Goal: Task Accomplishment & Management: Manage account settings

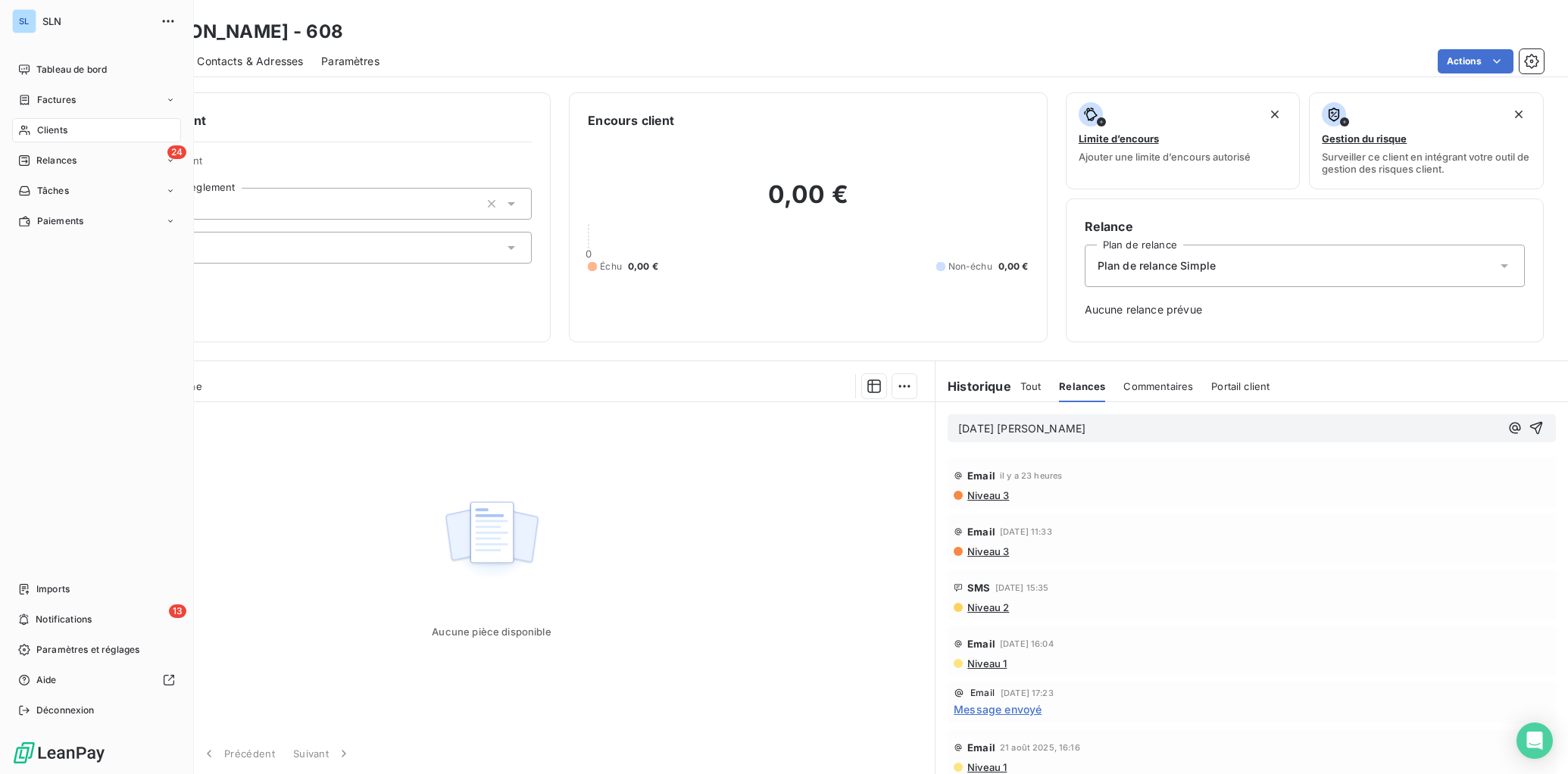
click at [54, 132] on span "Clients" at bounding box center [52, 130] width 31 height 14
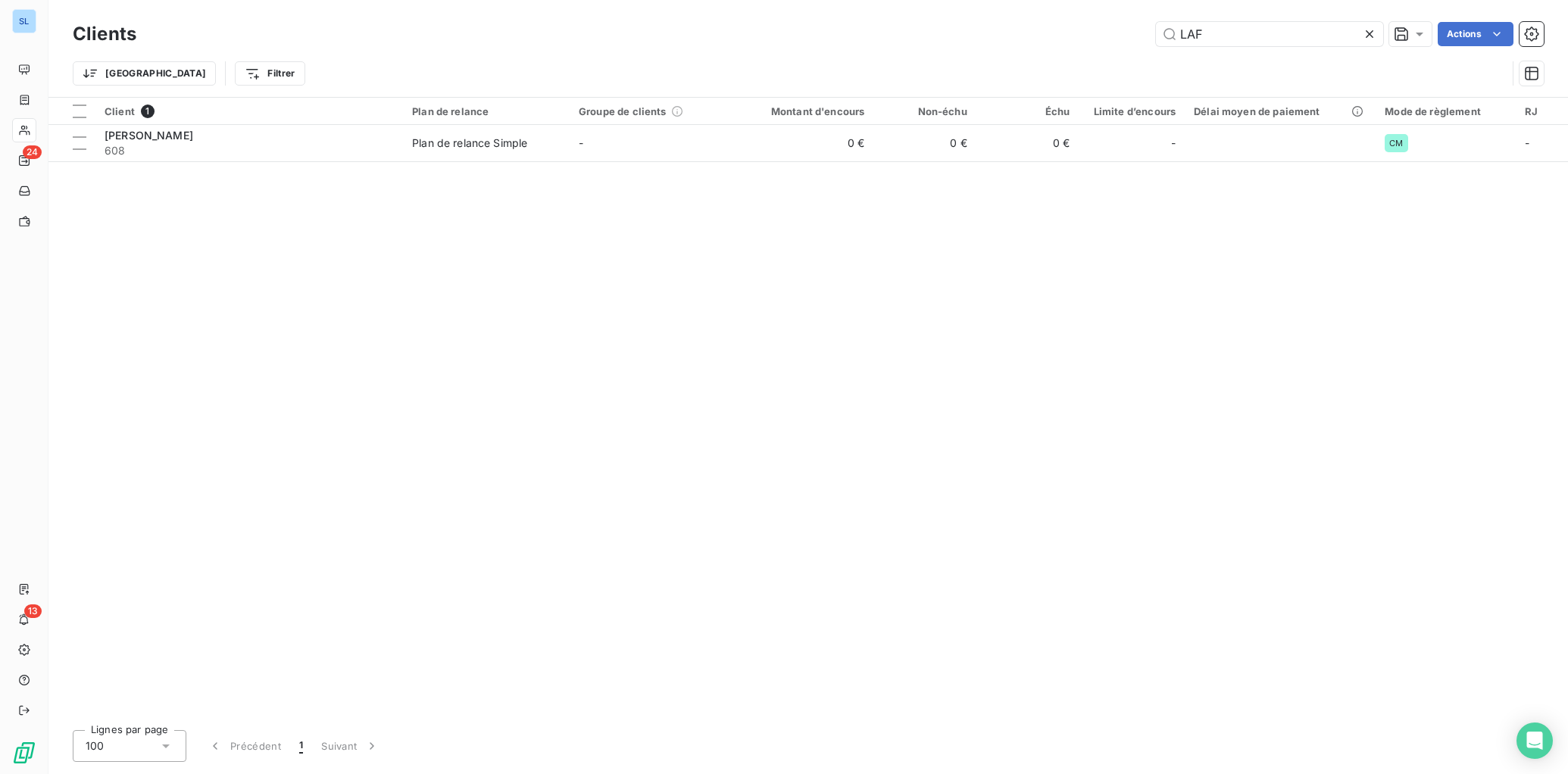
drag, startPoint x: 1230, startPoint y: 34, endPoint x: 1049, endPoint y: 18, distance: 181.7
click at [1051, 18] on div "Clients LAF Actions" at bounding box center [808, 34] width 1470 height 32
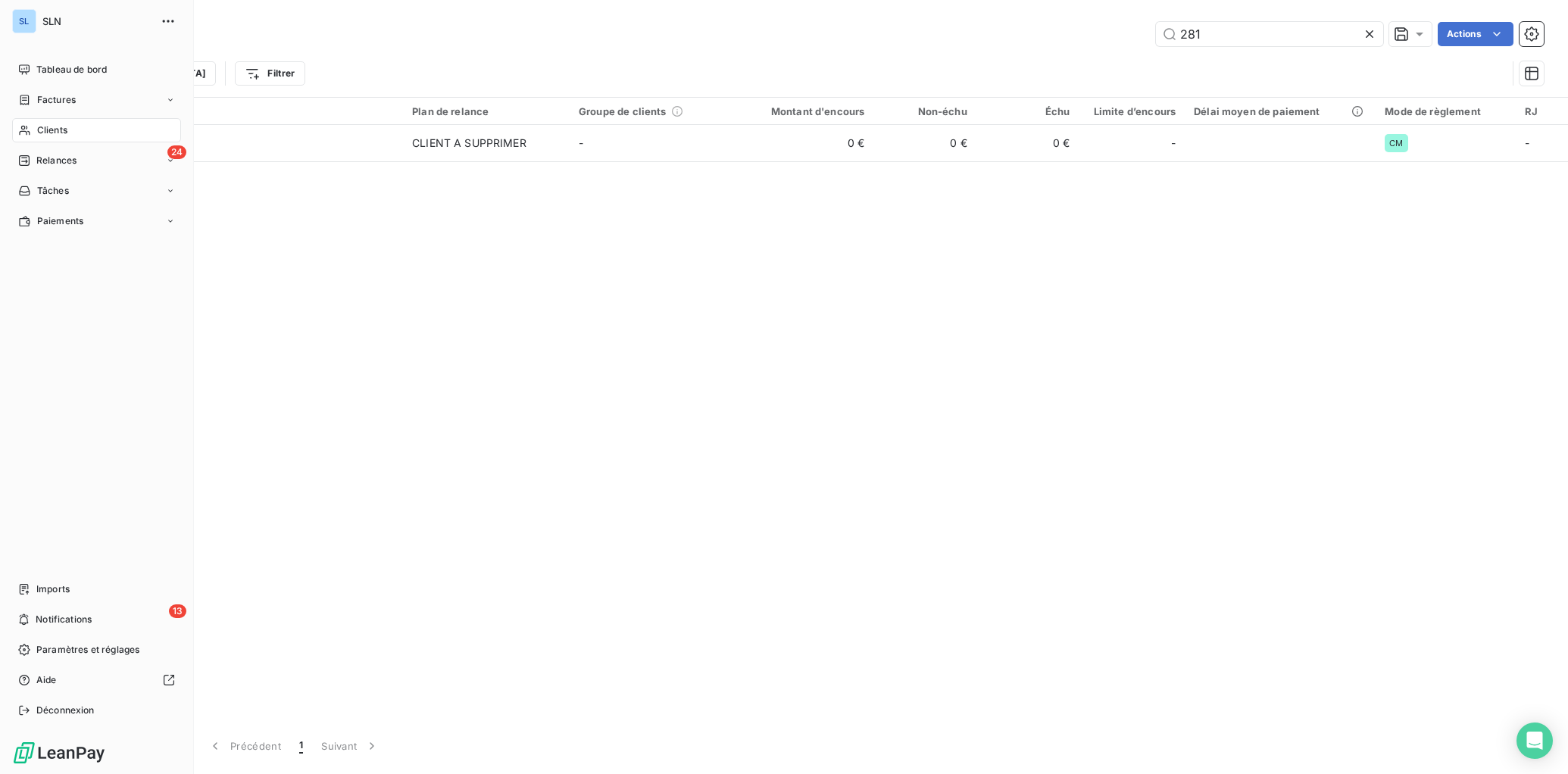
click at [43, 134] on span "Clients" at bounding box center [52, 130] width 31 height 14
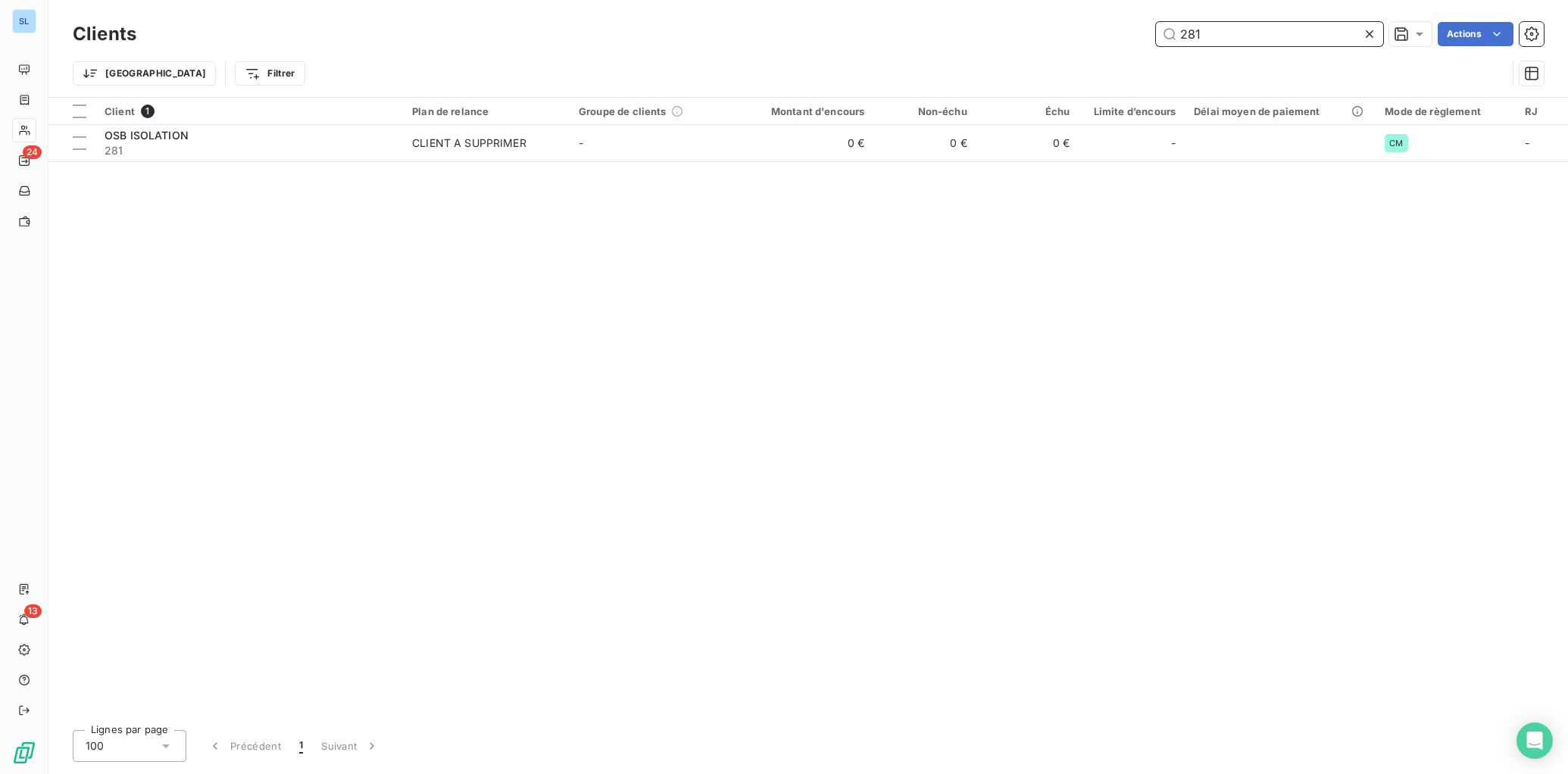
drag, startPoint x: 1224, startPoint y: 37, endPoint x: 1088, endPoint y: 19, distance: 137.2
click at [1091, 24] on div "281 Actions" at bounding box center [849, 34] width 1389 height 25
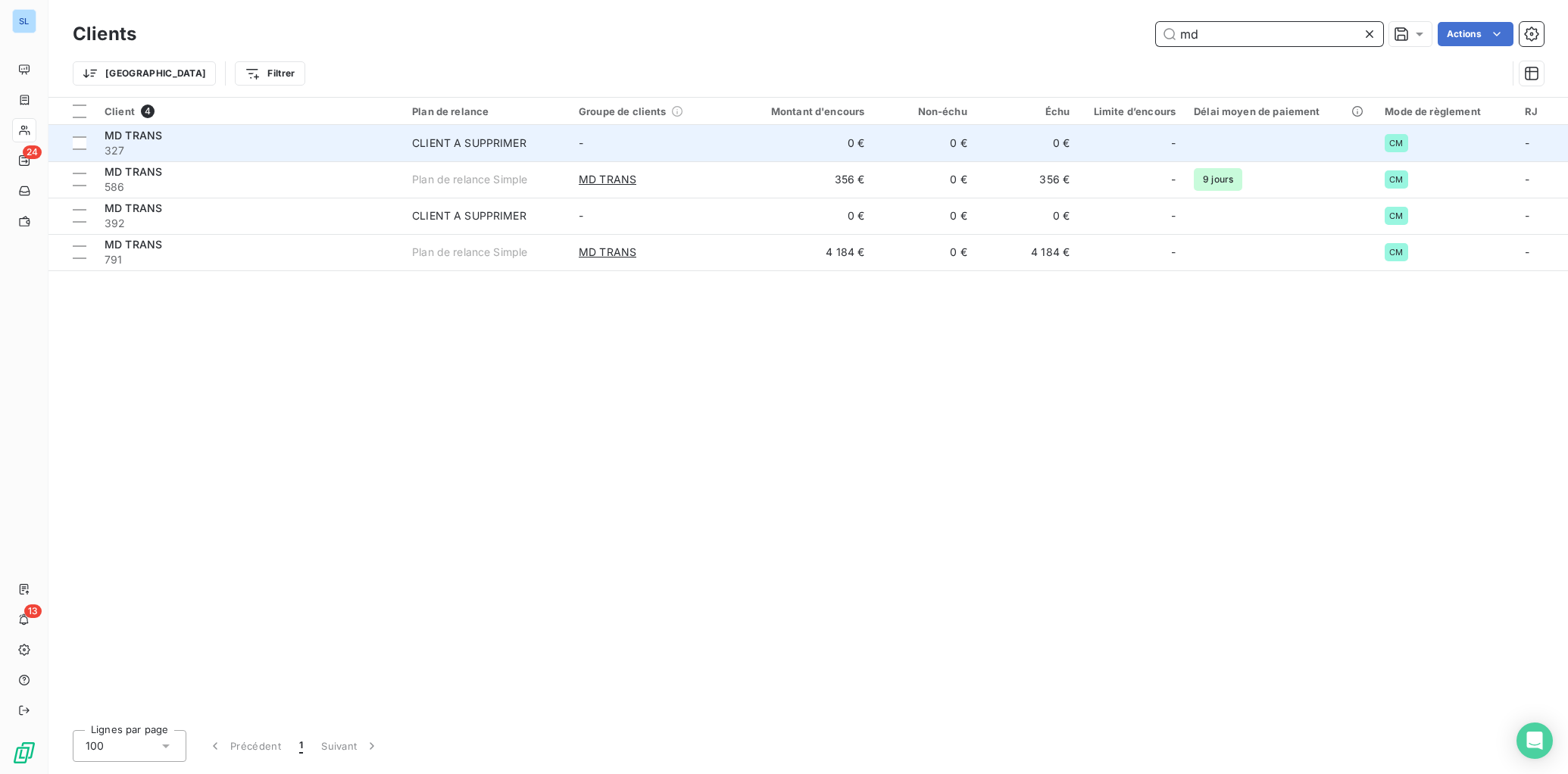
type input "md"
click at [332, 142] on div "MD TRANS" at bounding box center [249, 135] width 290 height 15
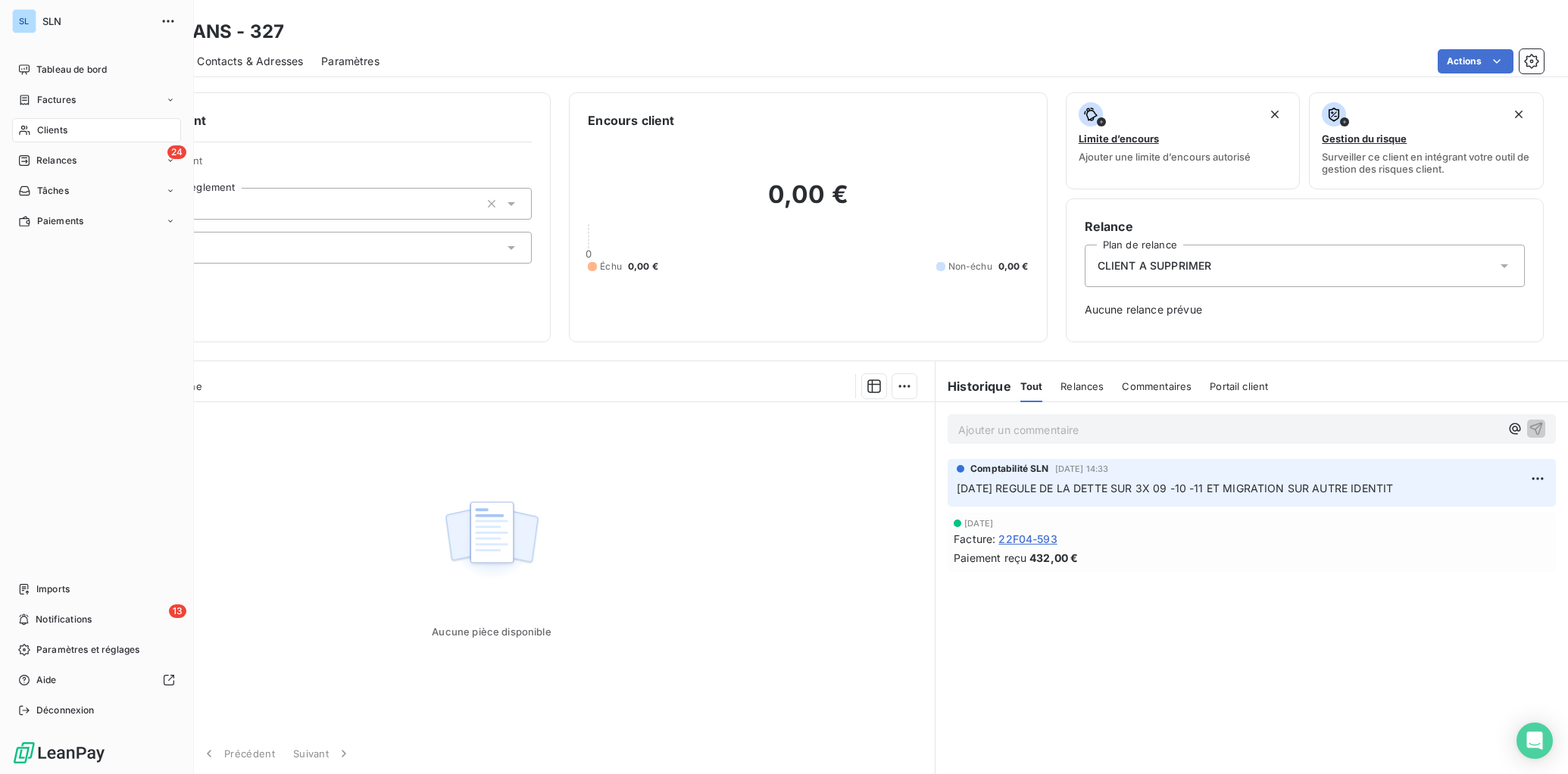
click at [56, 134] on span "Clients" at bounding box center [52, 130] width 31 height 14
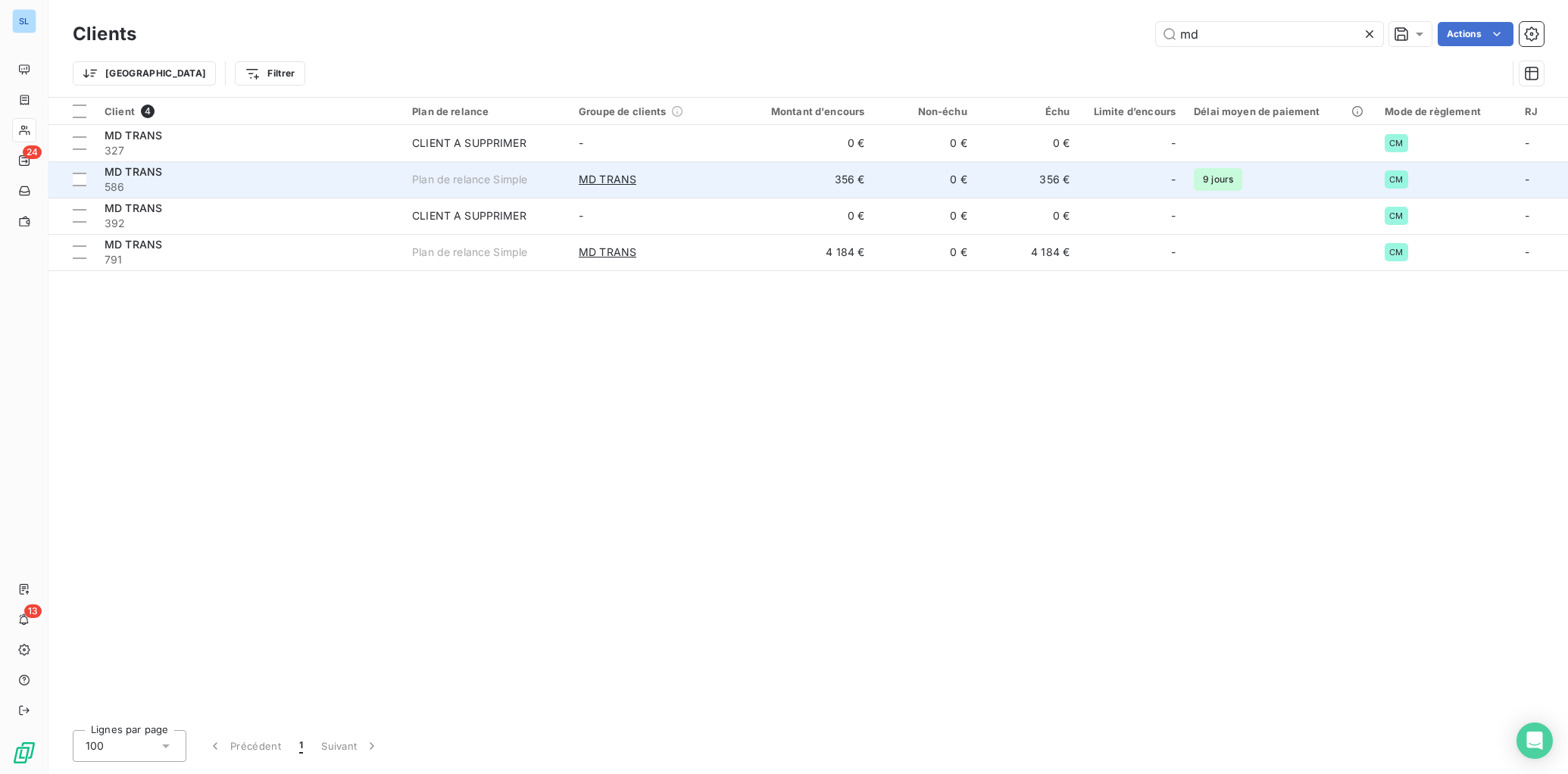
click at [238, 189] on span "586" at bounding box center [249, 186] width 290 height 15
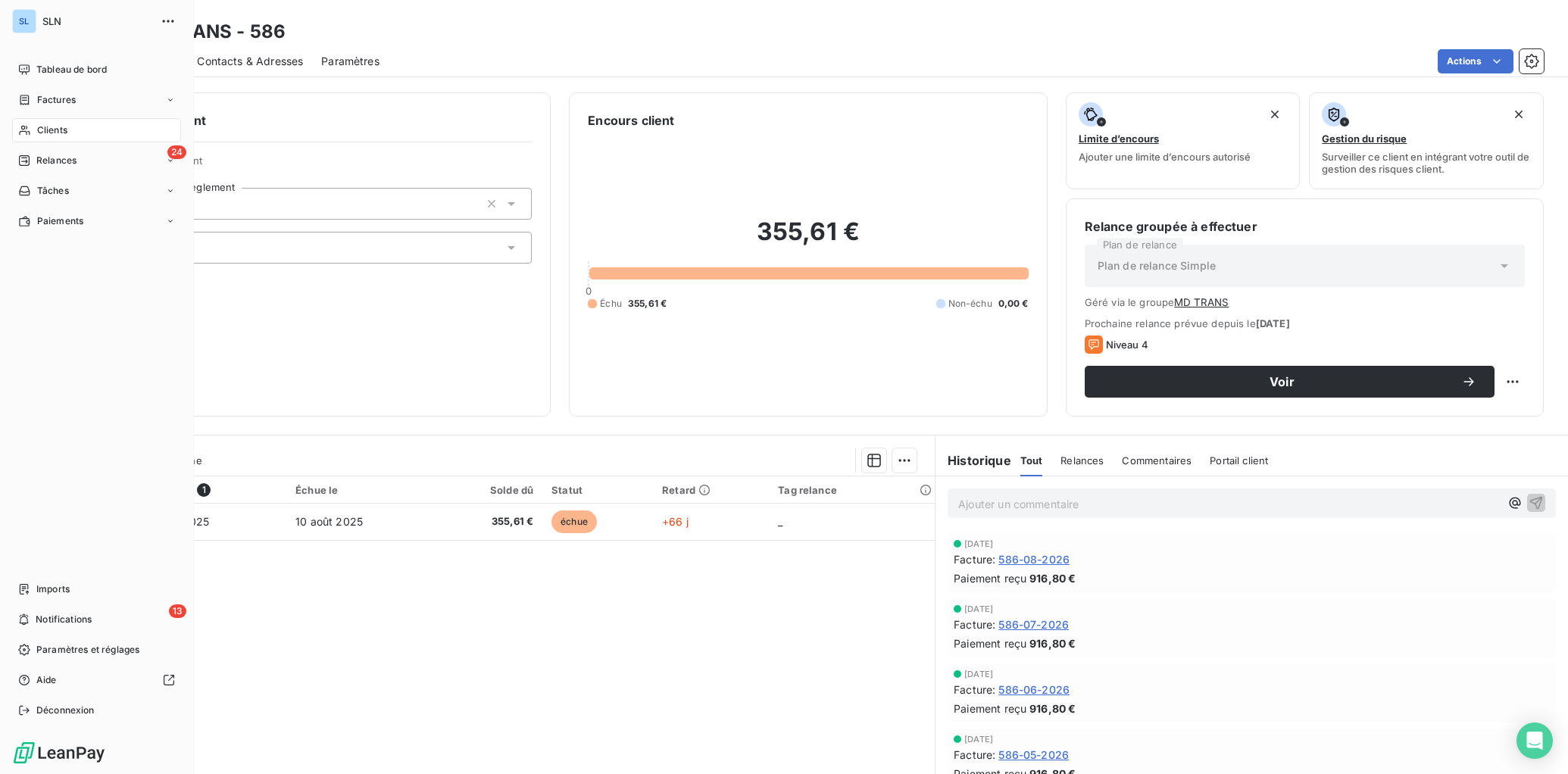
click at [47, 129] on span "Clients" at bounding box center [52, 130] width 31 height 14
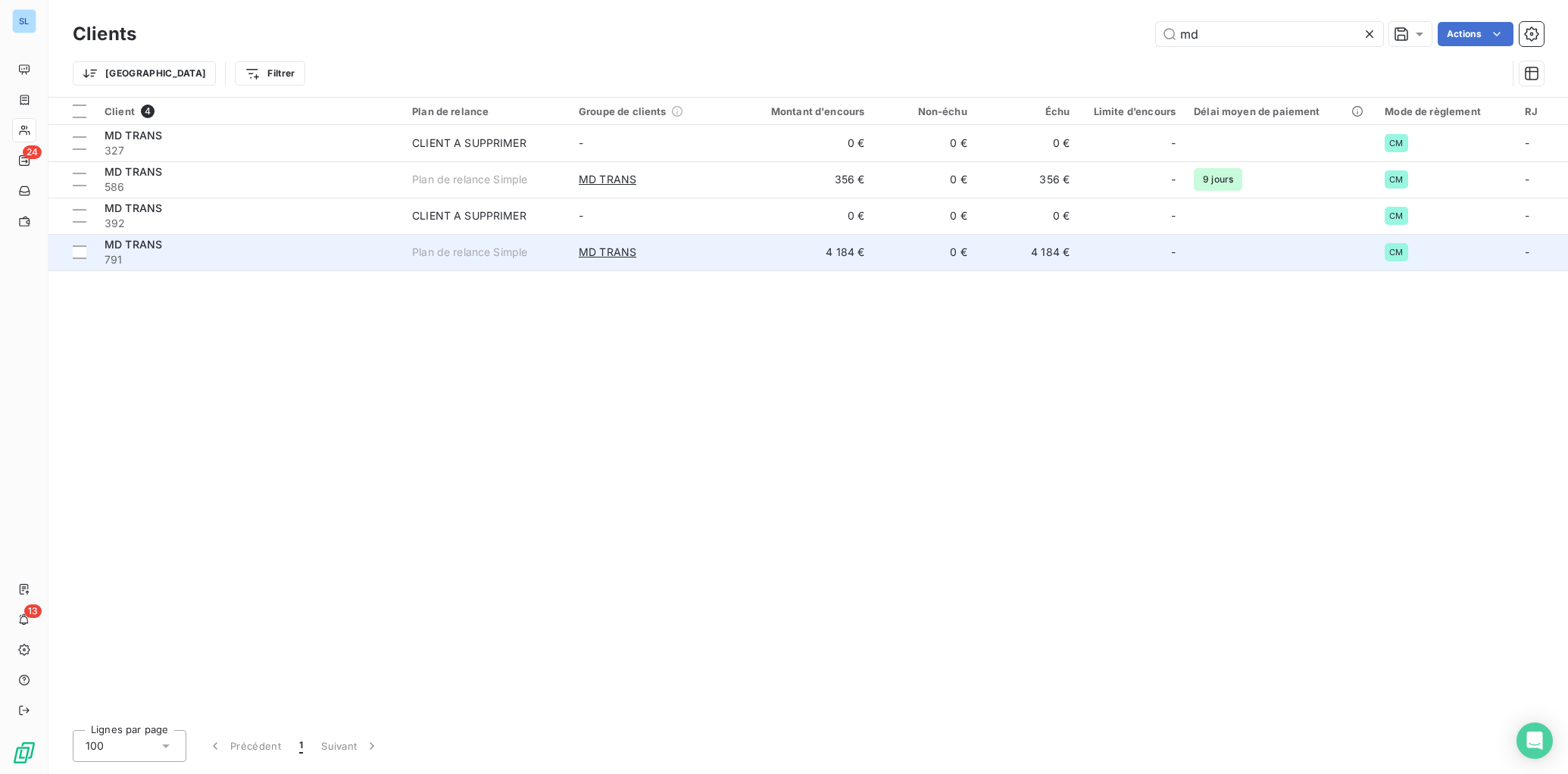
click at [181, 248] on div "MD TRANS" at bounding box center [249, 245] width 290 height 15
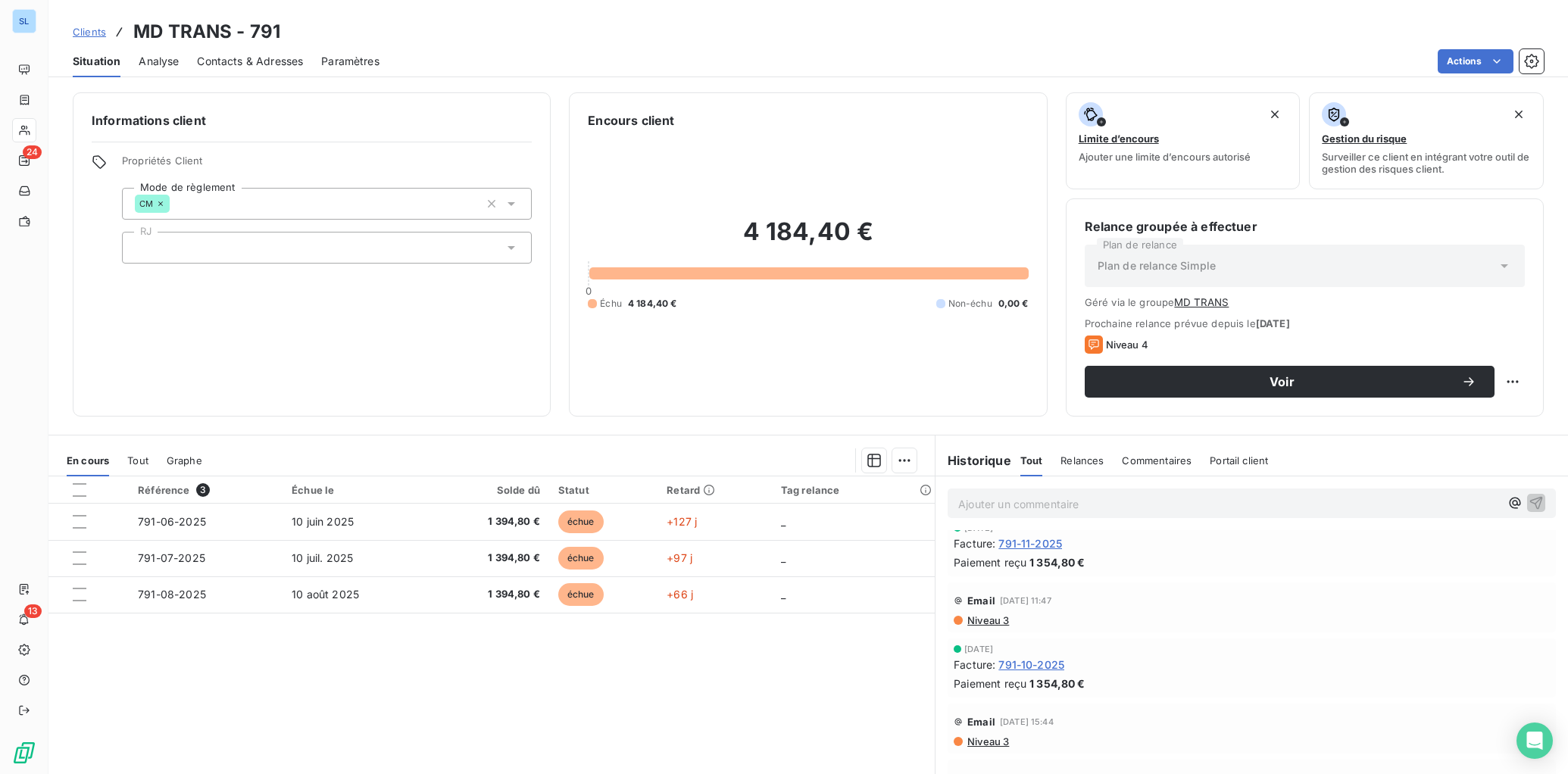
scroll to position [1842, 0]
click at [1039, 601] on span "791-10-2025" at bounding box center [1031, 598] width 66 height 16
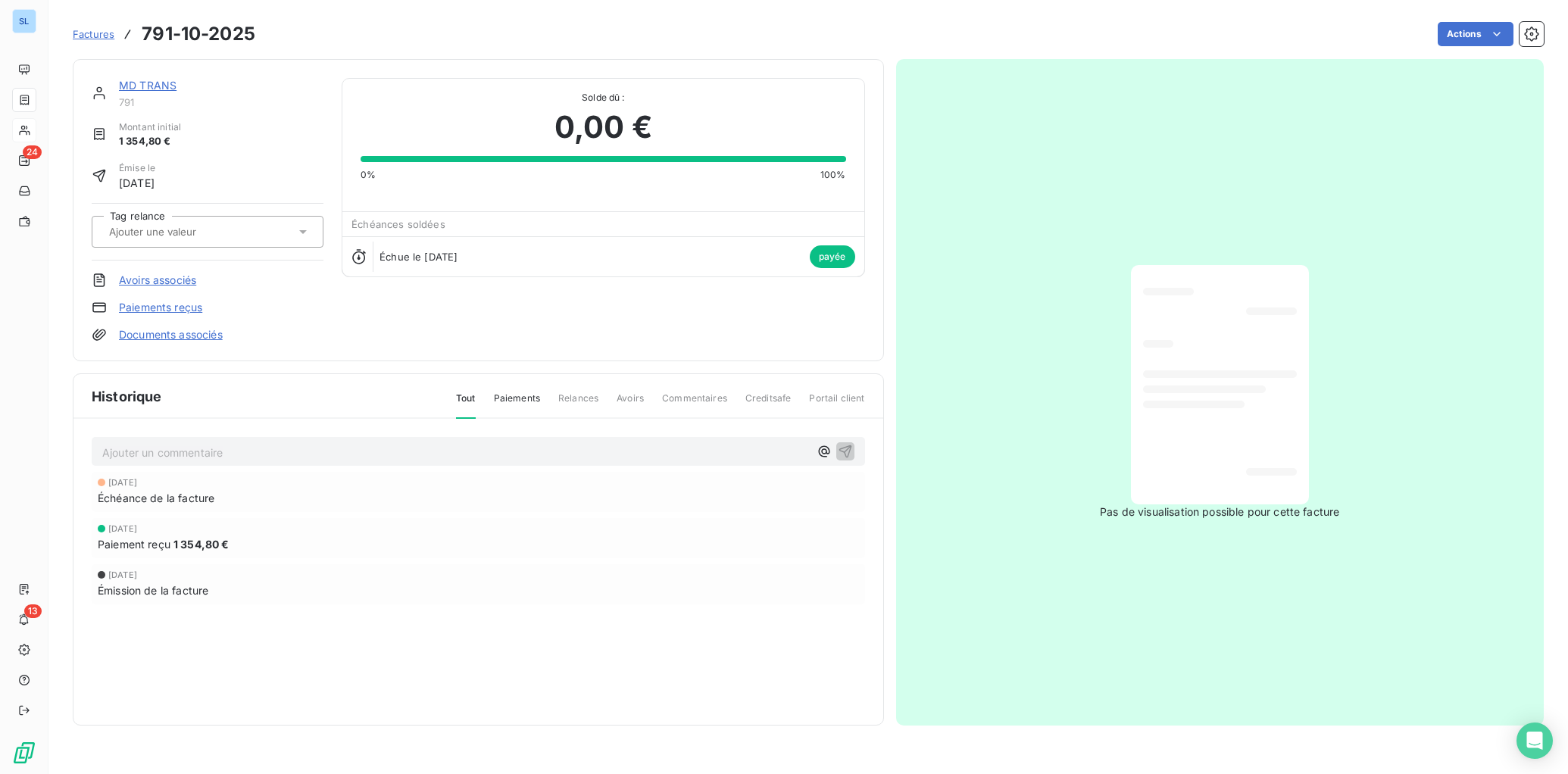
click at [164, 311] on link "Paiements reçus" at bounding box center [161, 307] width 84 height 15
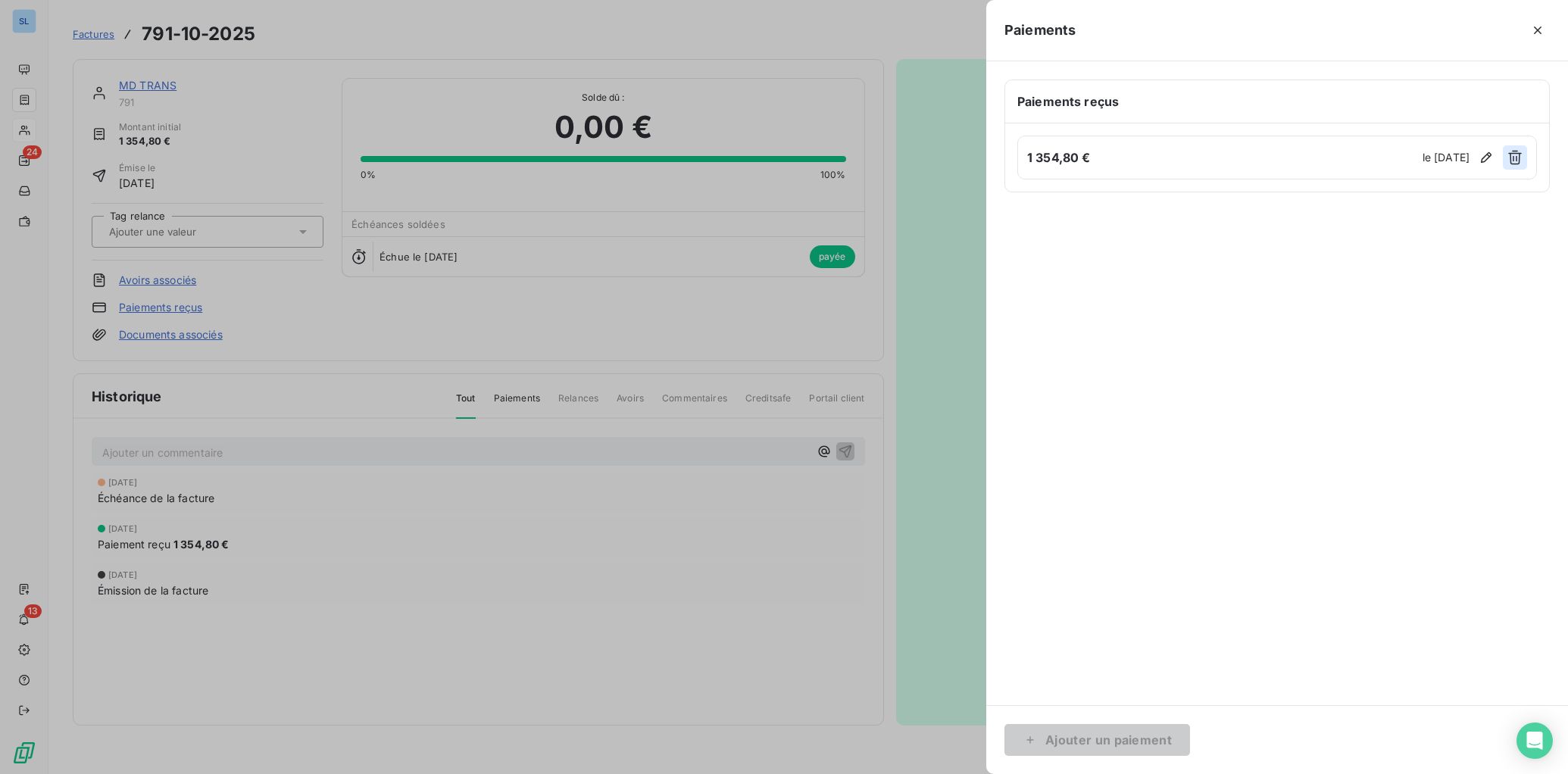
click at [1516, 159] on icon "button" at bounding box center [1515, 158] width 14 height 15
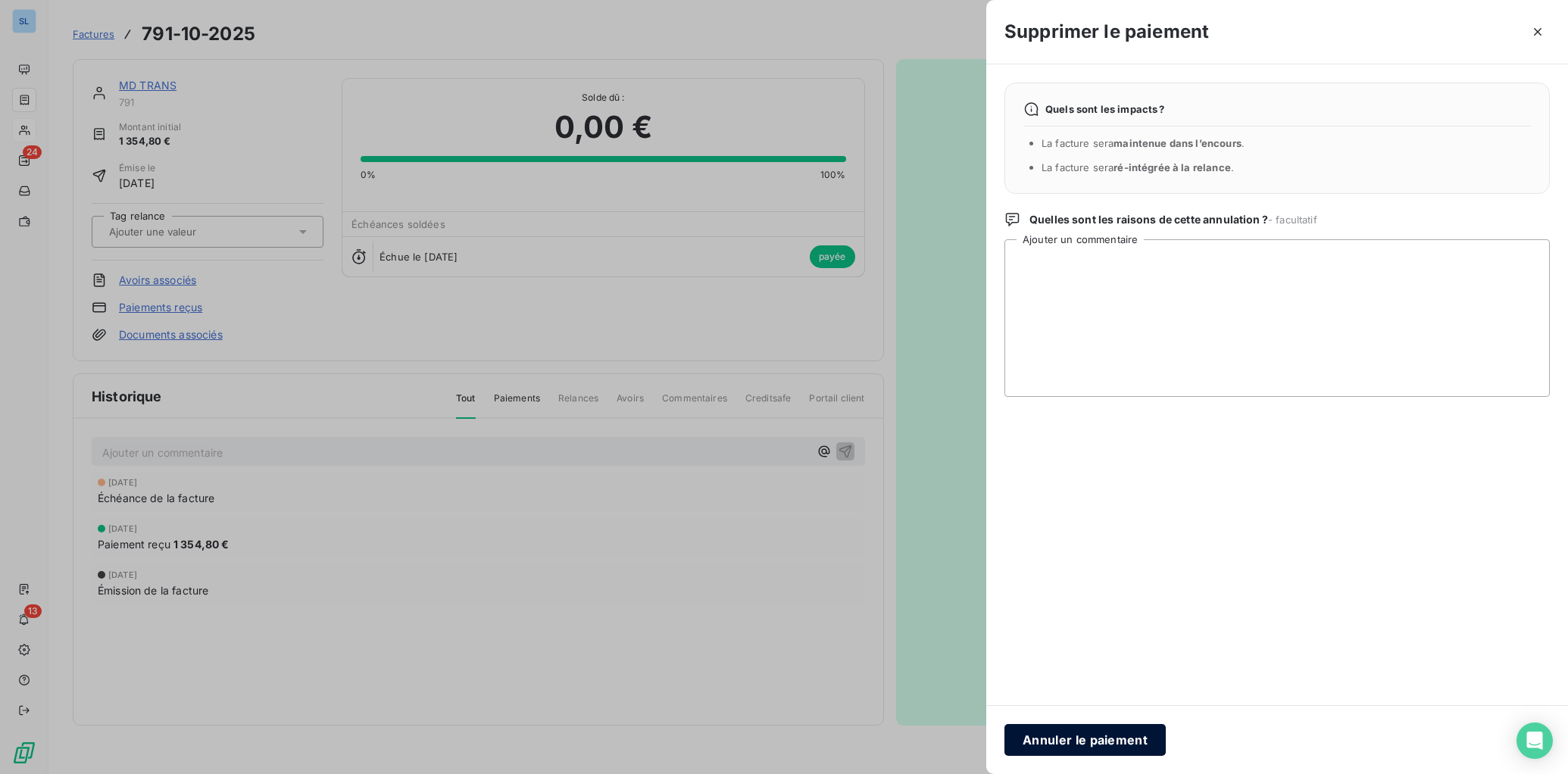
click at [1098, 744] on button "Annuler le paiement" at bounding box center [1085, 740] width 162 height 32
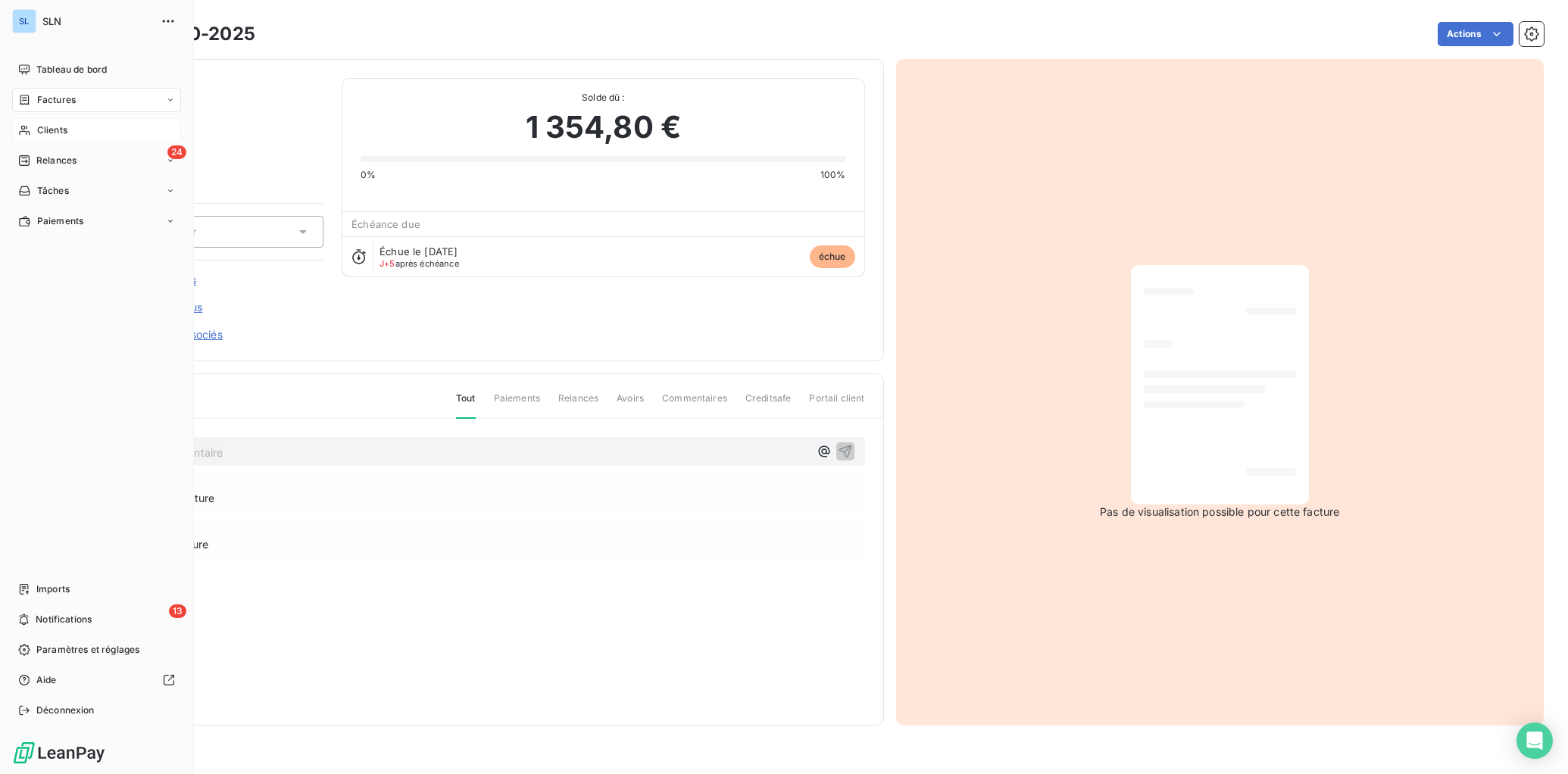
click at [53, 136] on span "Clients" at bounding box center [52, 130] width 31 height 14
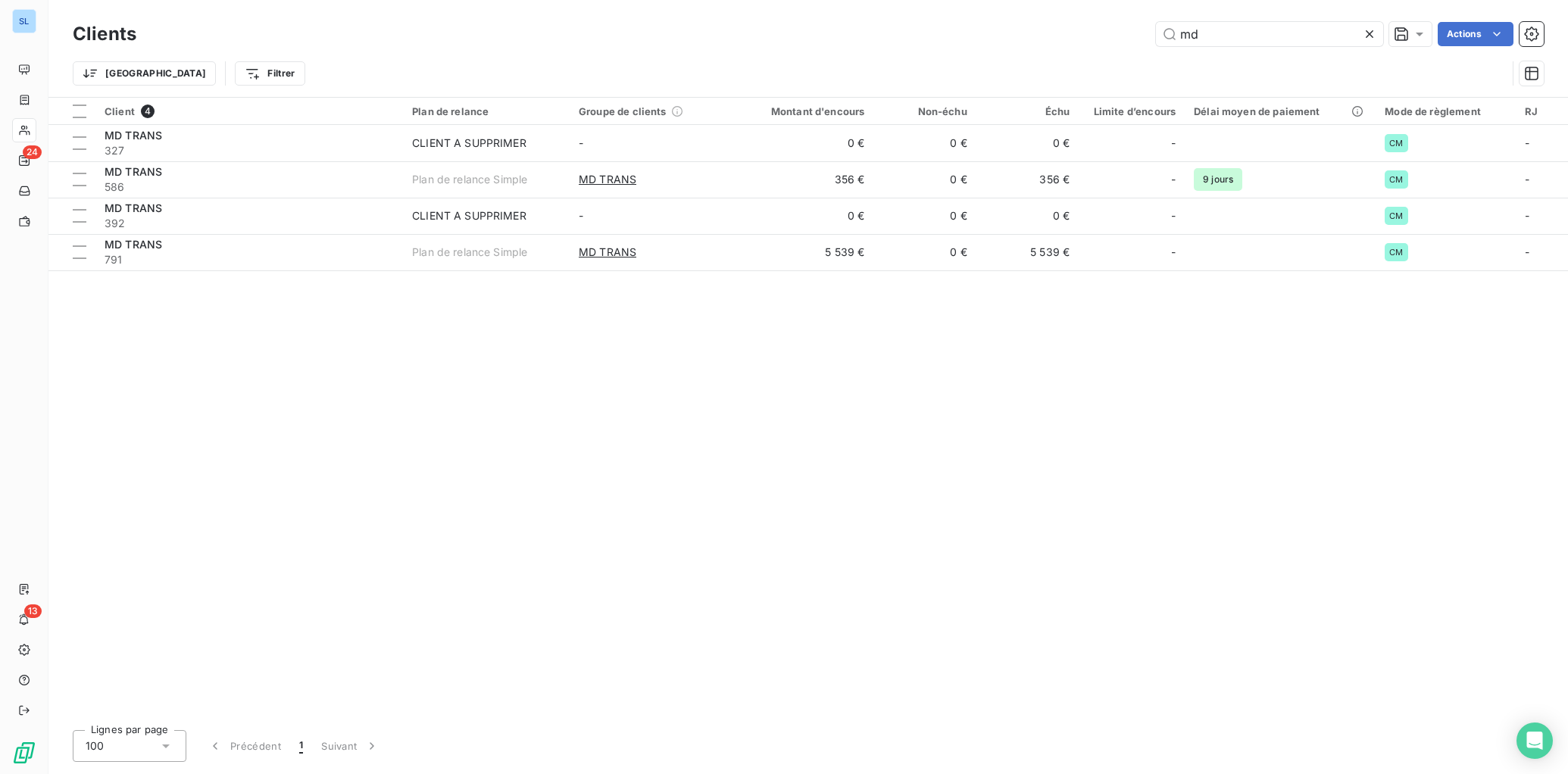
drag, startPoint x: 1242, startPoint y: 29, endPoint x: 912, endPoint y: -8, distance: 332.1
click at [912, 0] on html "SL 24 13 Clients md Actions Trier Filtrer Client 4 Plan de relance Groupe de cl…" at bounding box center [784, 387] width 1568 height 774
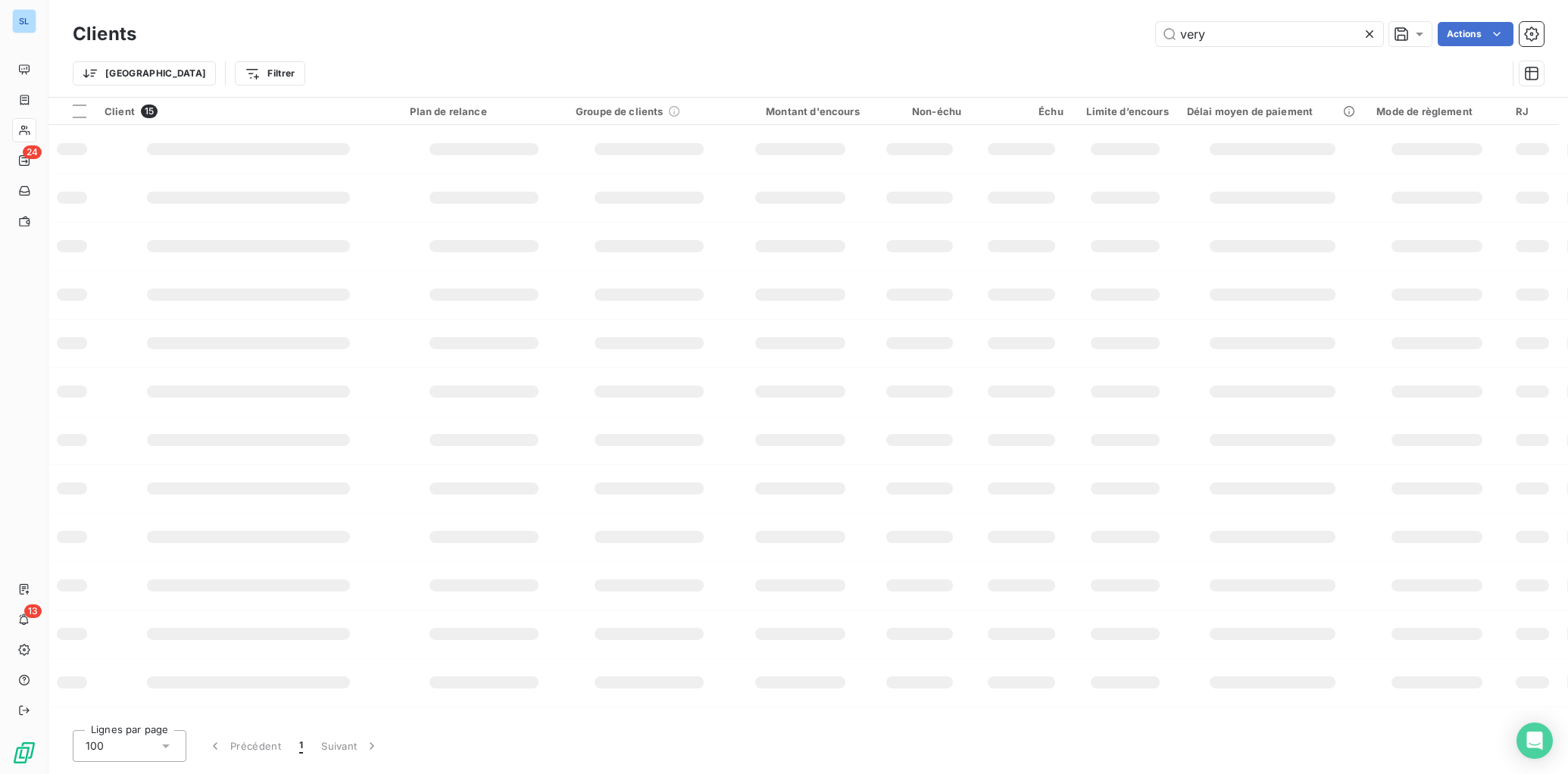
type input "very"
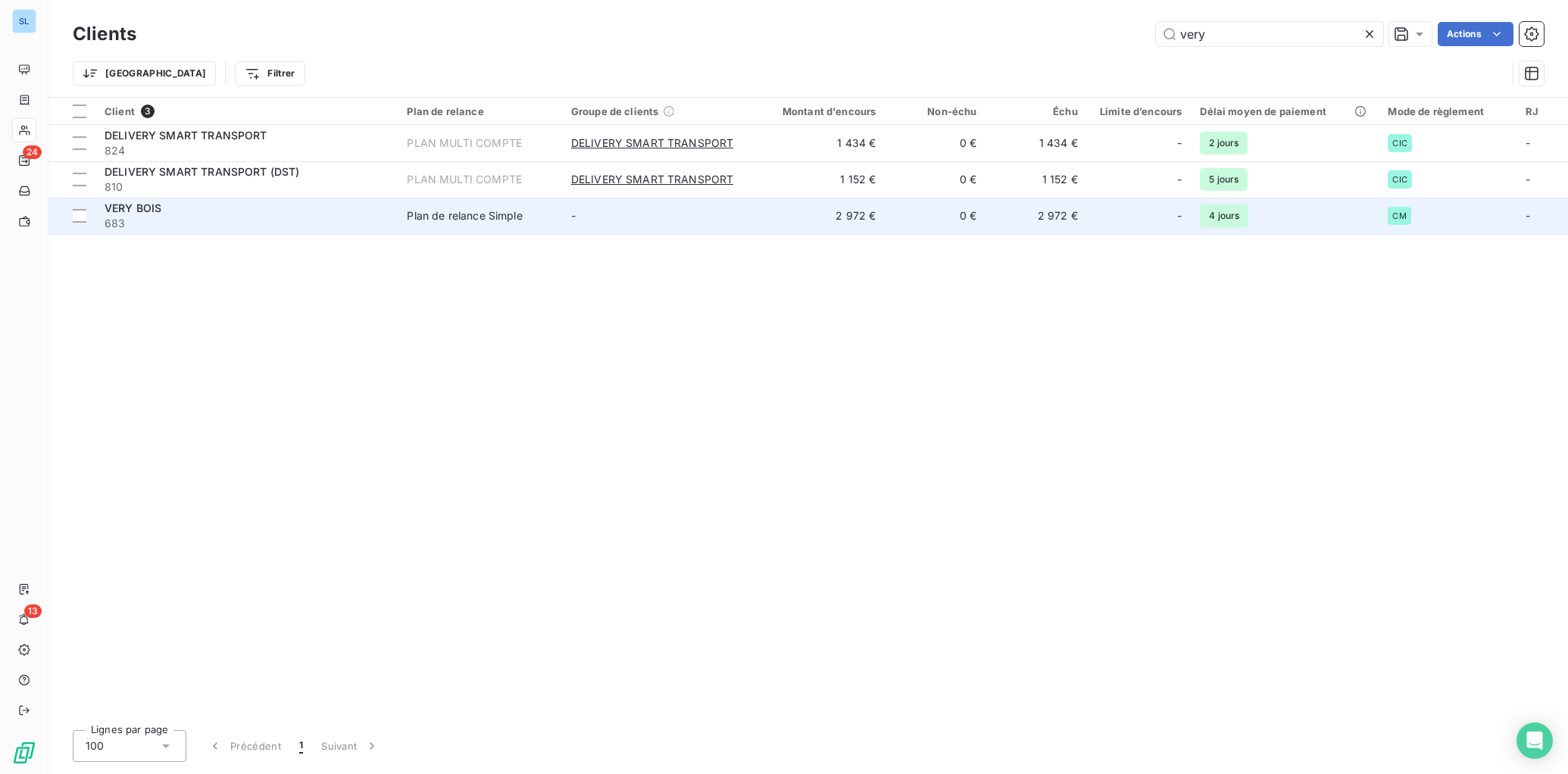
click at [293, 209] on div "VERY BOIS" at bounding box center [246, 208] width 284 height 15
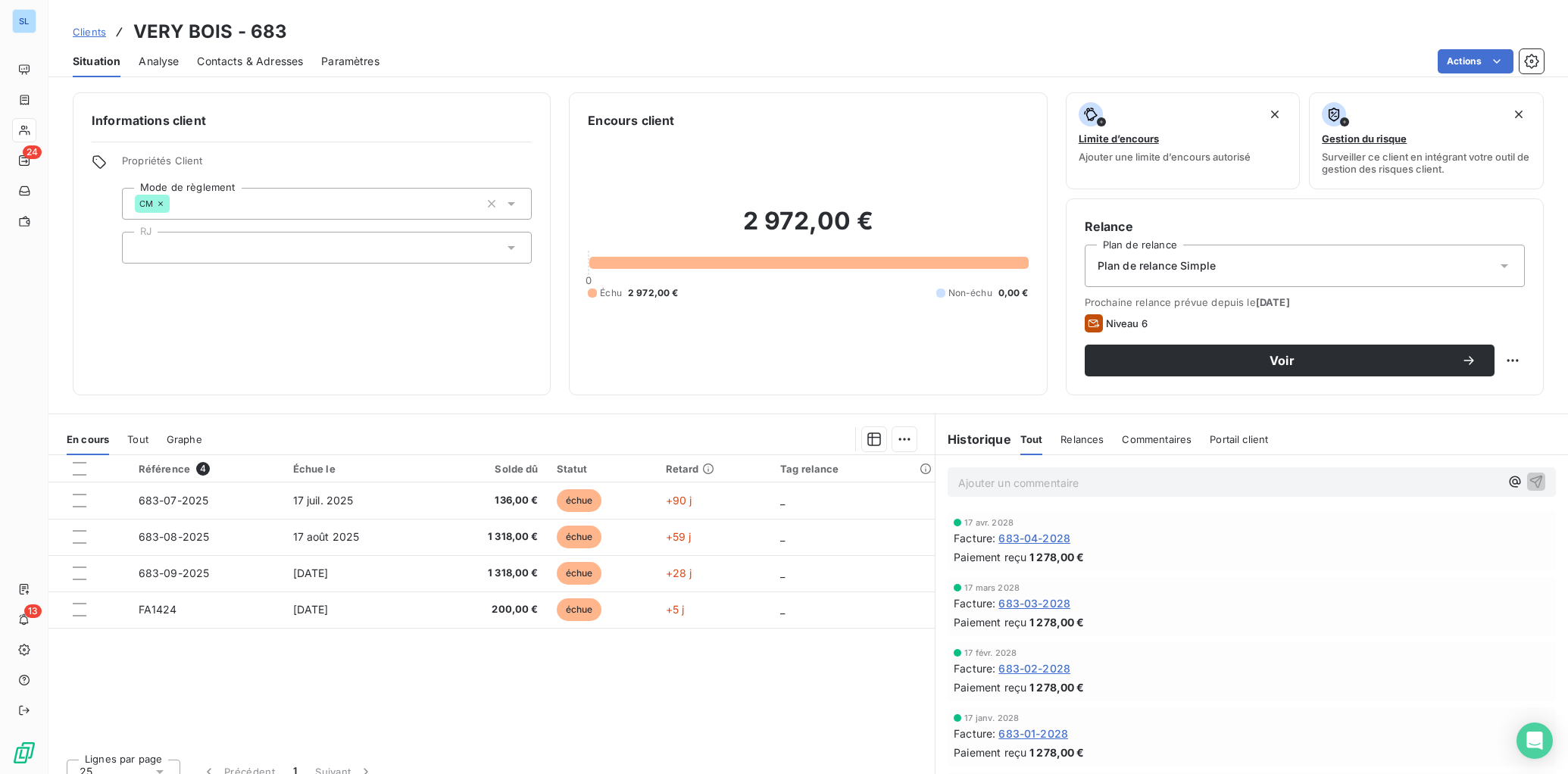
click at [237, 71] on div "Contacts & Adresses" at bounding box center [250, 61] width 106 height 32
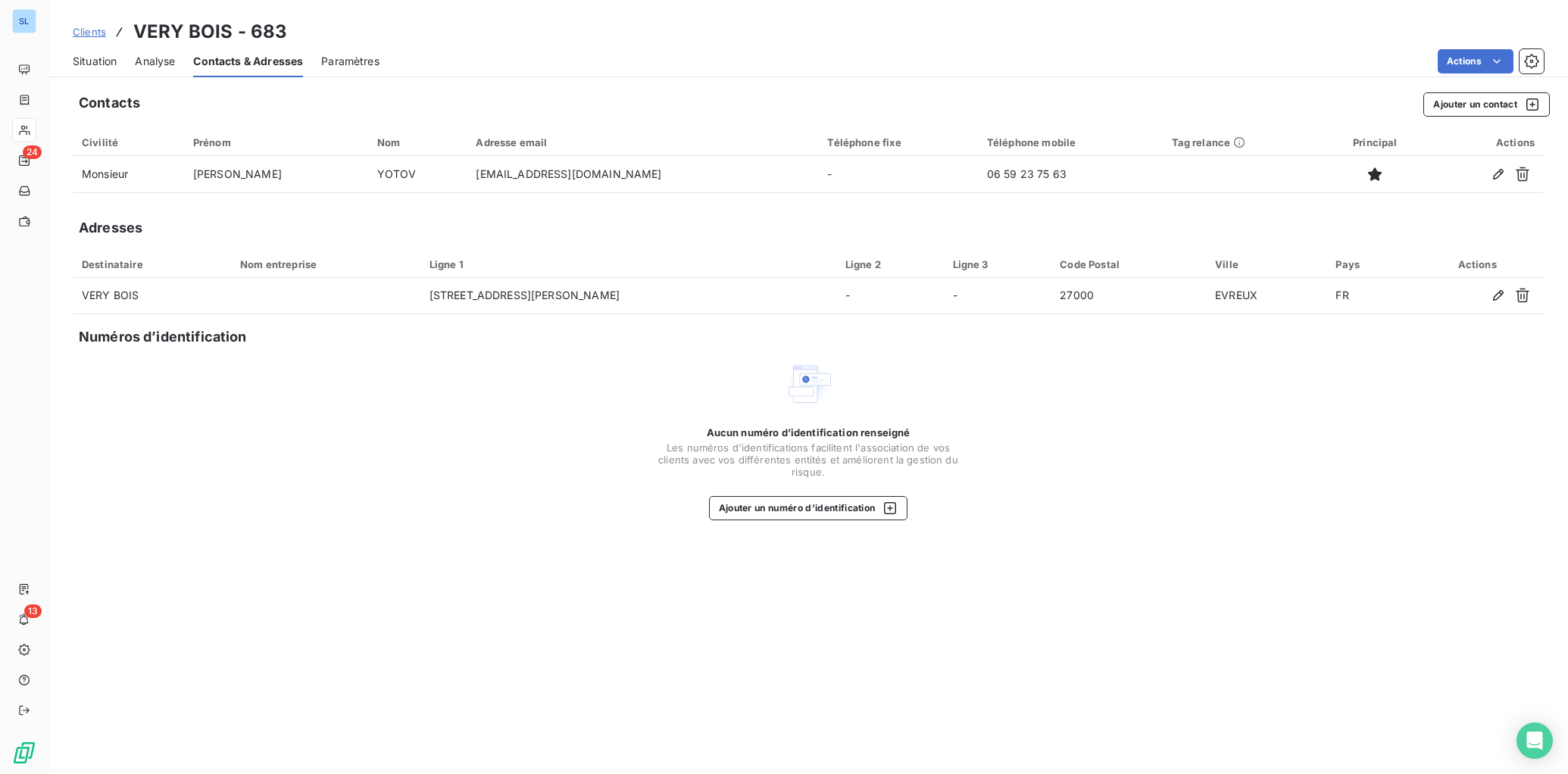
click at [100, 62] on span "Situation" at bounding box center [95, 61] width 44 height 15
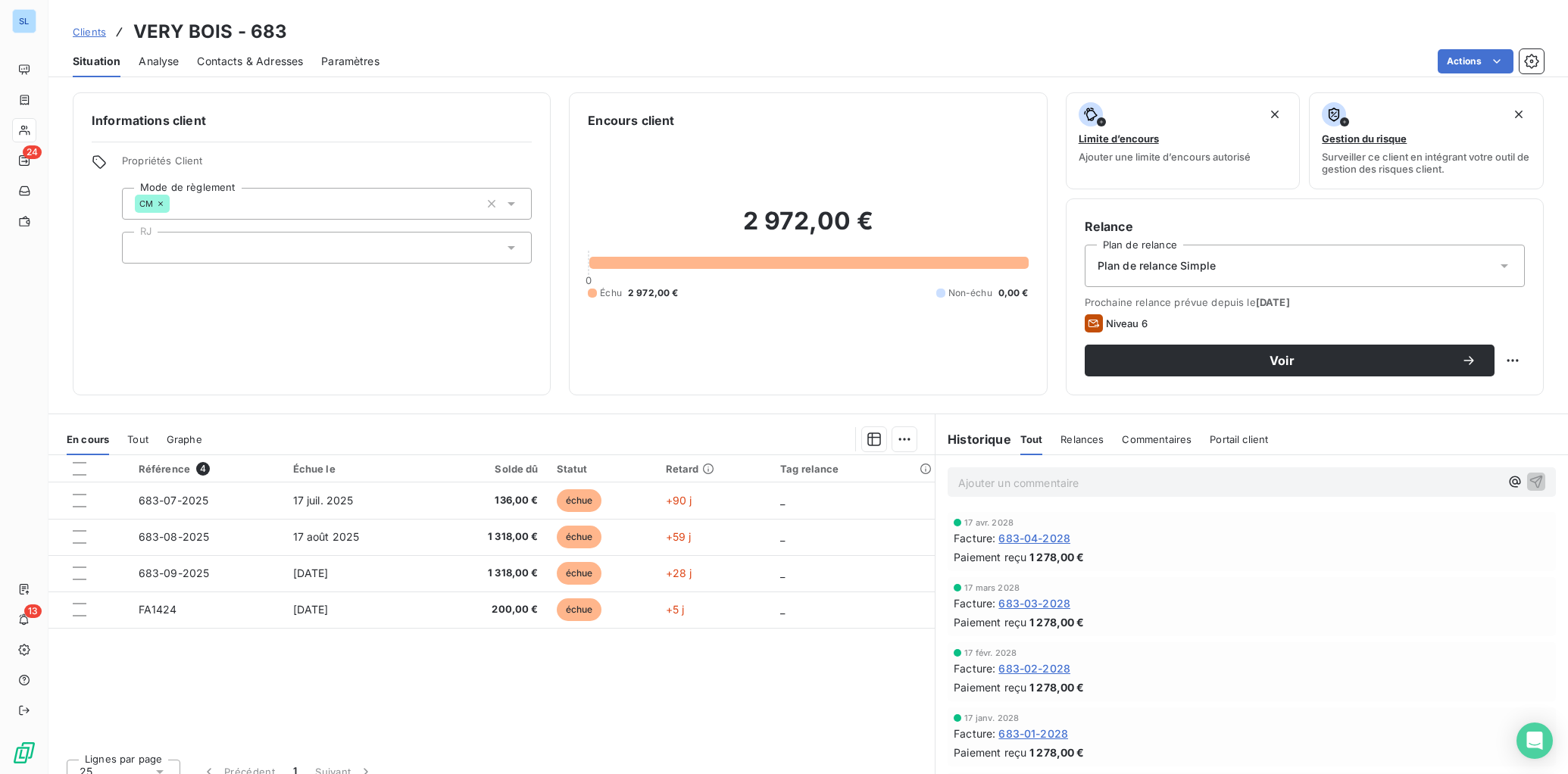
click at [1093, 478] on p "Ajouter un commentaire ﻿" at bounding box center [1228, 482] width 541 height 19
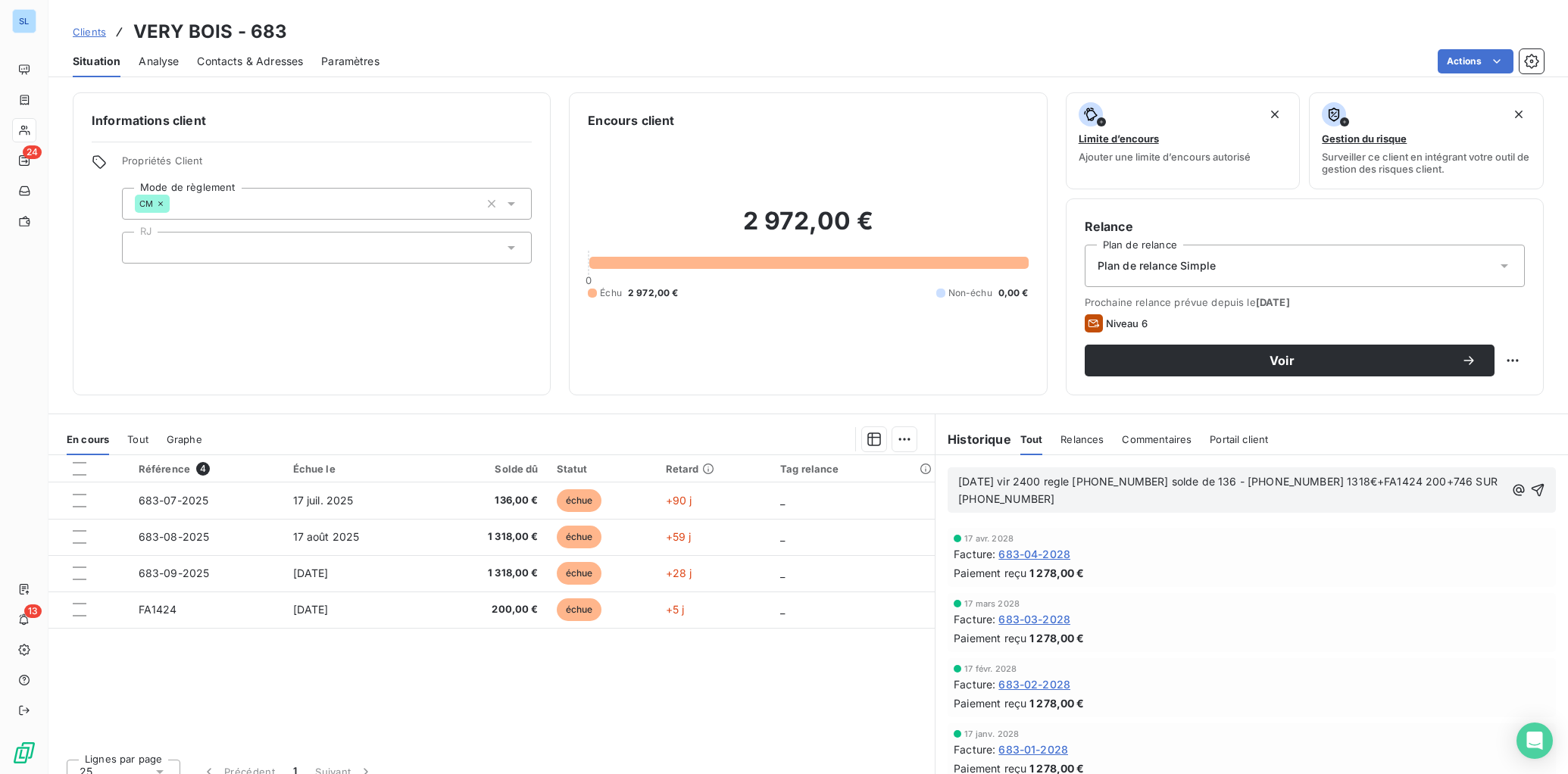
drag, startPoint x: 1408, startPoint y: 480, endPoint x: 1465, endPoint y: 504, distance: 61.8
click at [1408, 480] on span "[DATE] vir 2400 regle [PHONE_NUMBER] solde de 136 - [PHONE_NUMBER] 1318€+FA1424…" at bounding box center [1229, 490] width 542 height 31
click at [1536, 489] on icon "button" at bounding box center [1536, 490] width 15 height 15
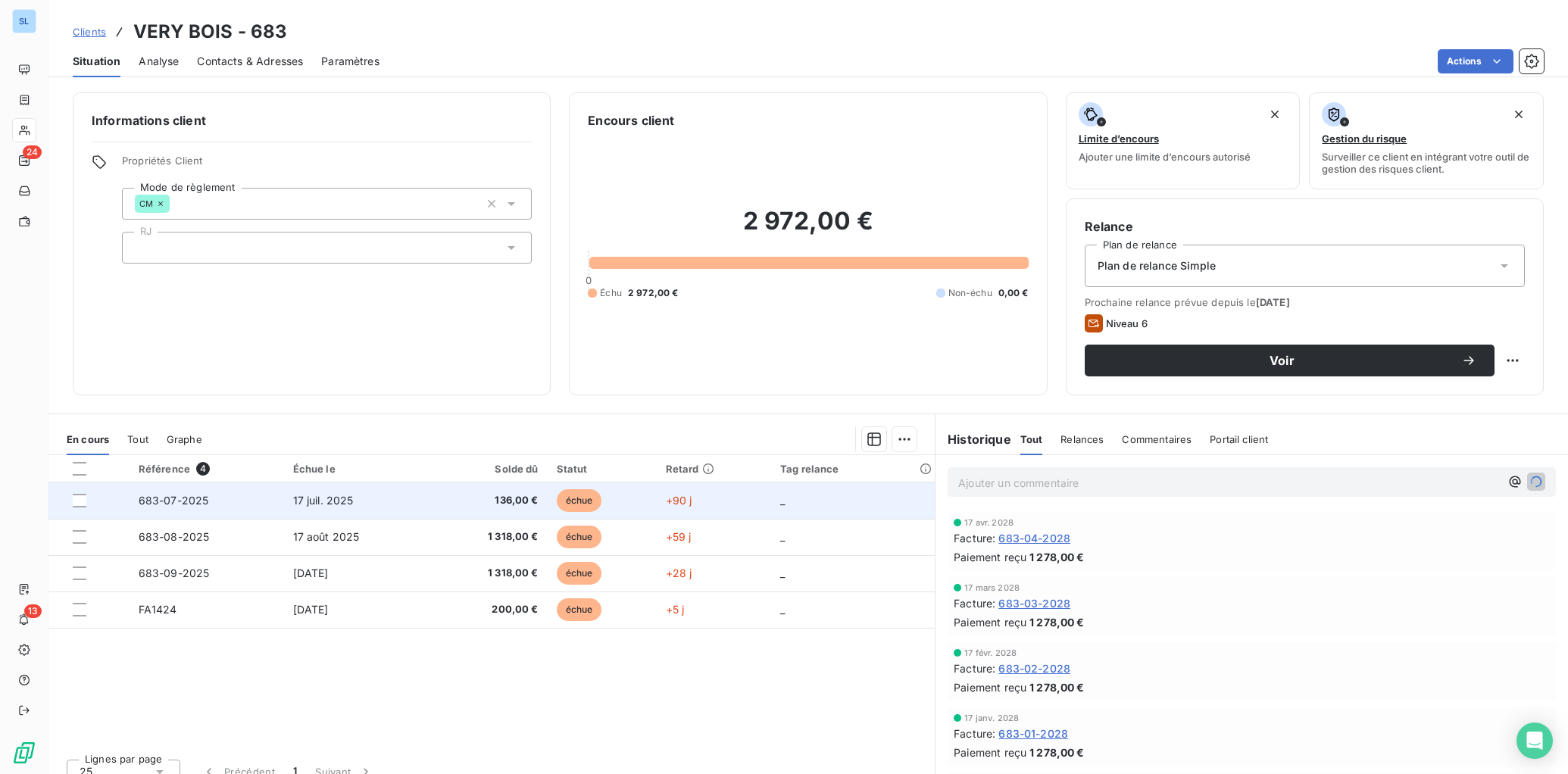
click at [173, 495] on span "683-07-2025" at bounding box center [173, 500] width 70 height 13
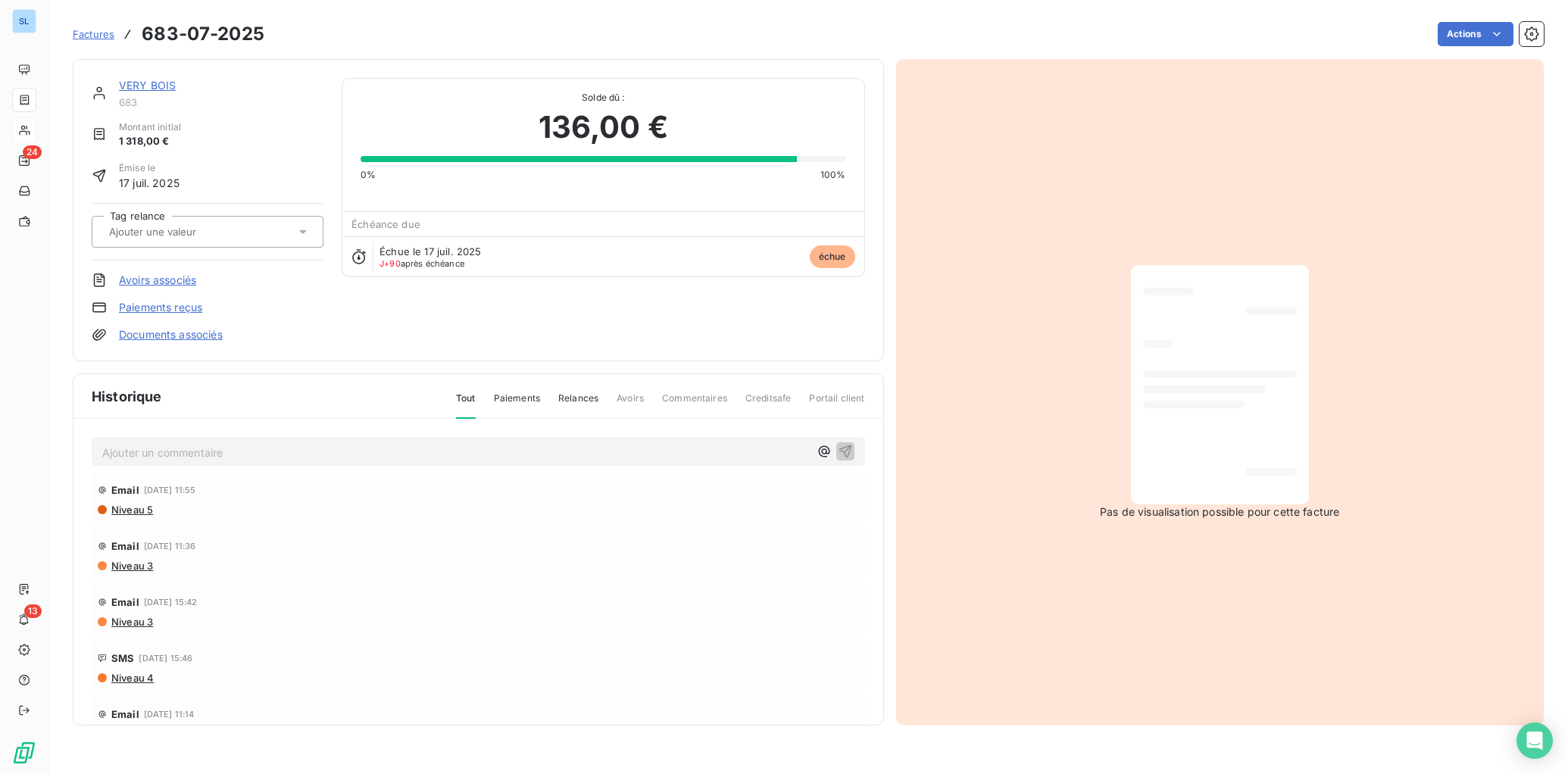
click at [191, 308] on link "Paiements reçus" at bounding box center [161, 307] width 84 height 15
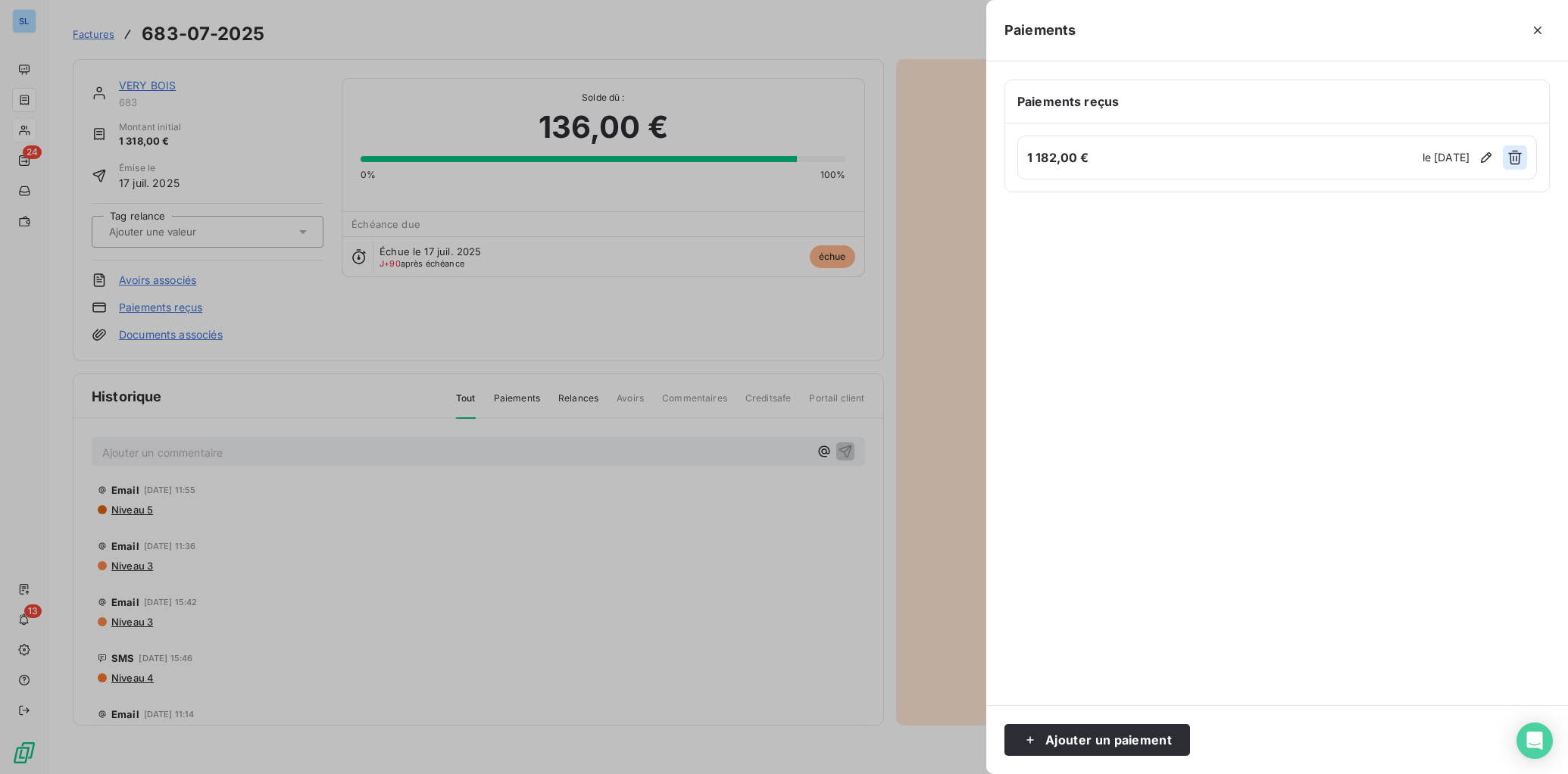
click at [1519, 155] on icon "button" at bounding box center [1514, 157] width 15 height 15
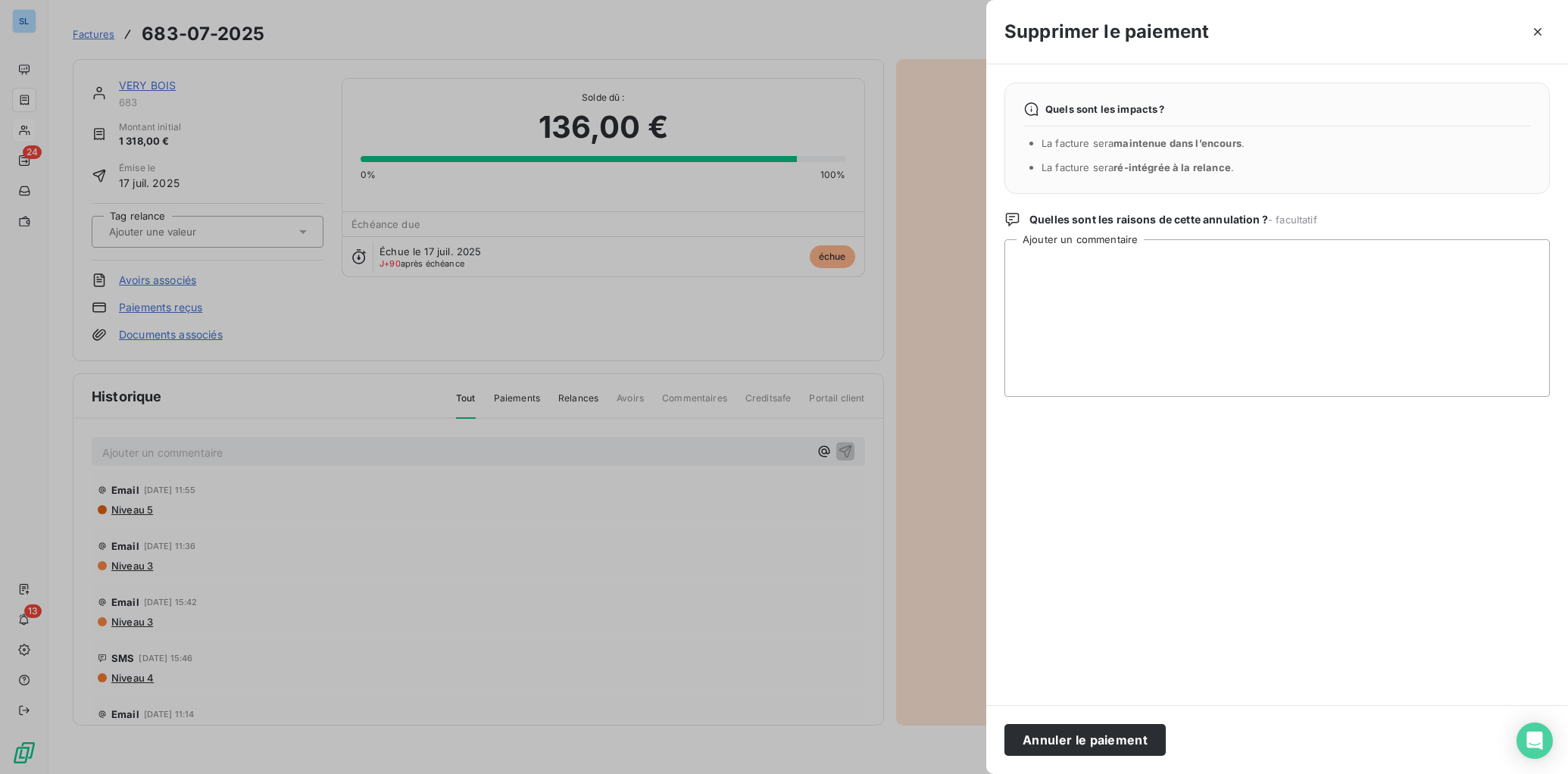
click at [806, 711] on div at bounding box center [784, 387] width 1568 height 774
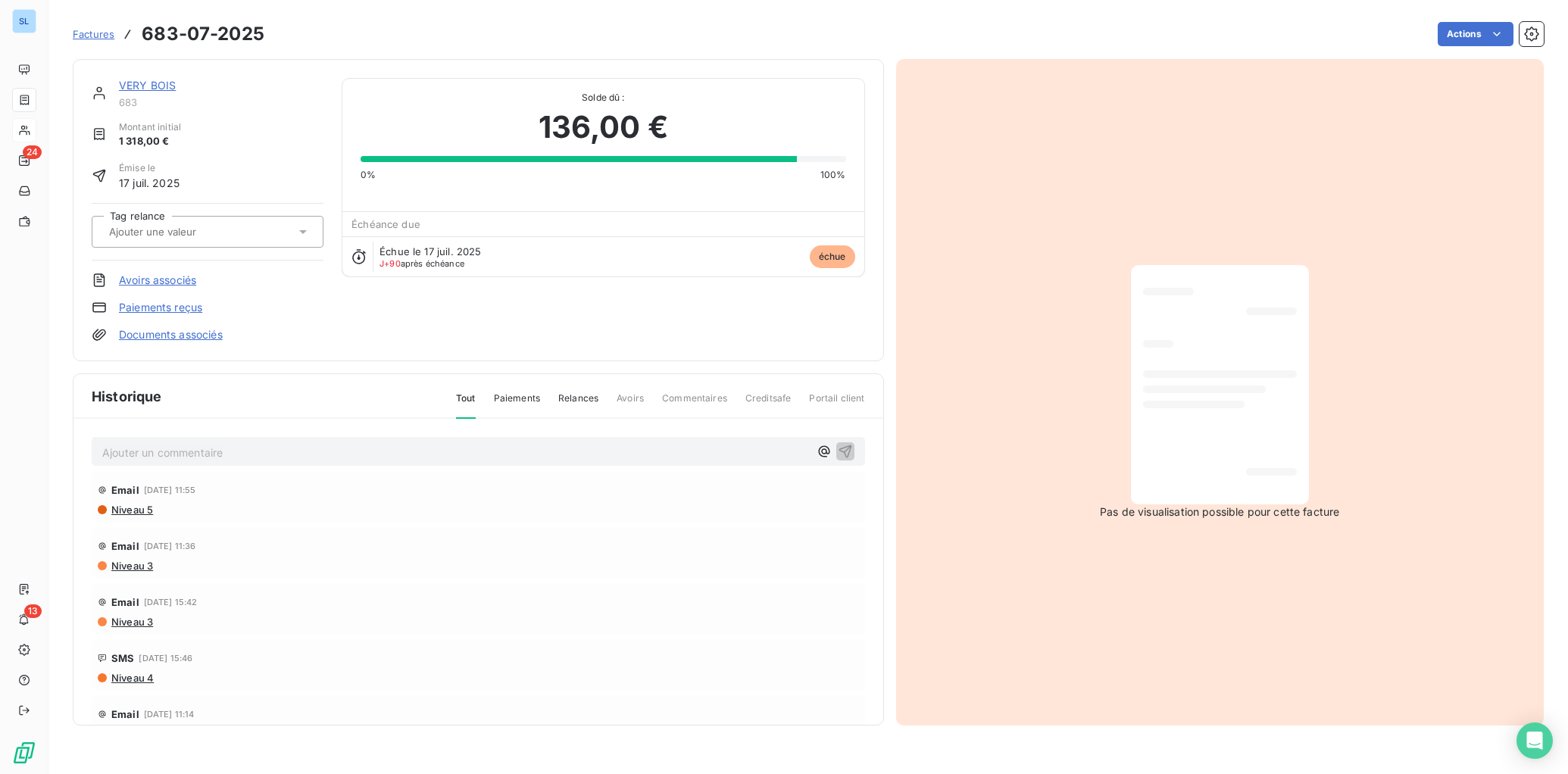
click at [183, 307] on link "Paiements reçus" at bounding box center [161, 307] width 84 height 15
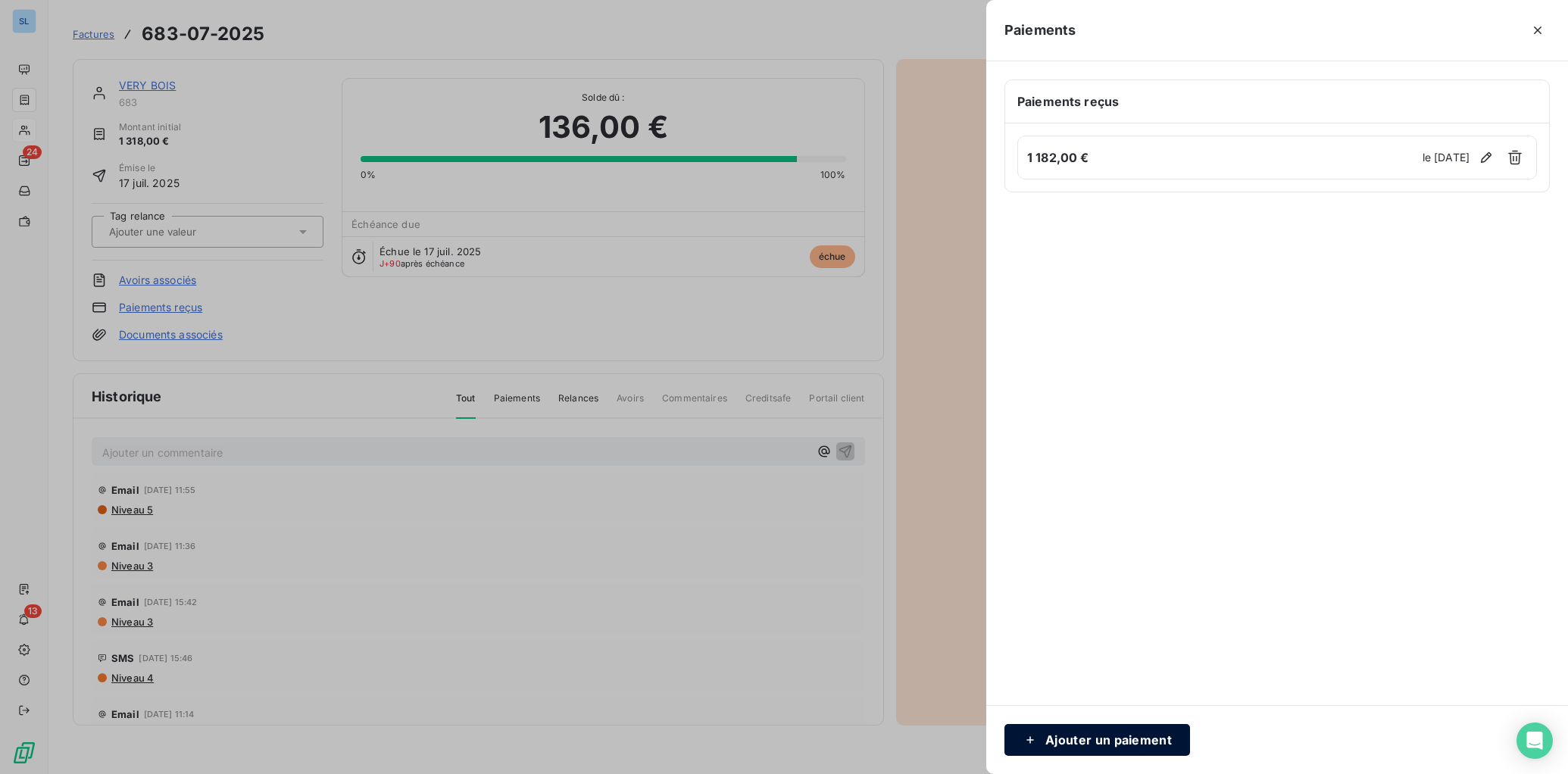
click at [1101, 739] on button "Ajouter un paiement" at bounding box center [1097, 740] width 185 height 32
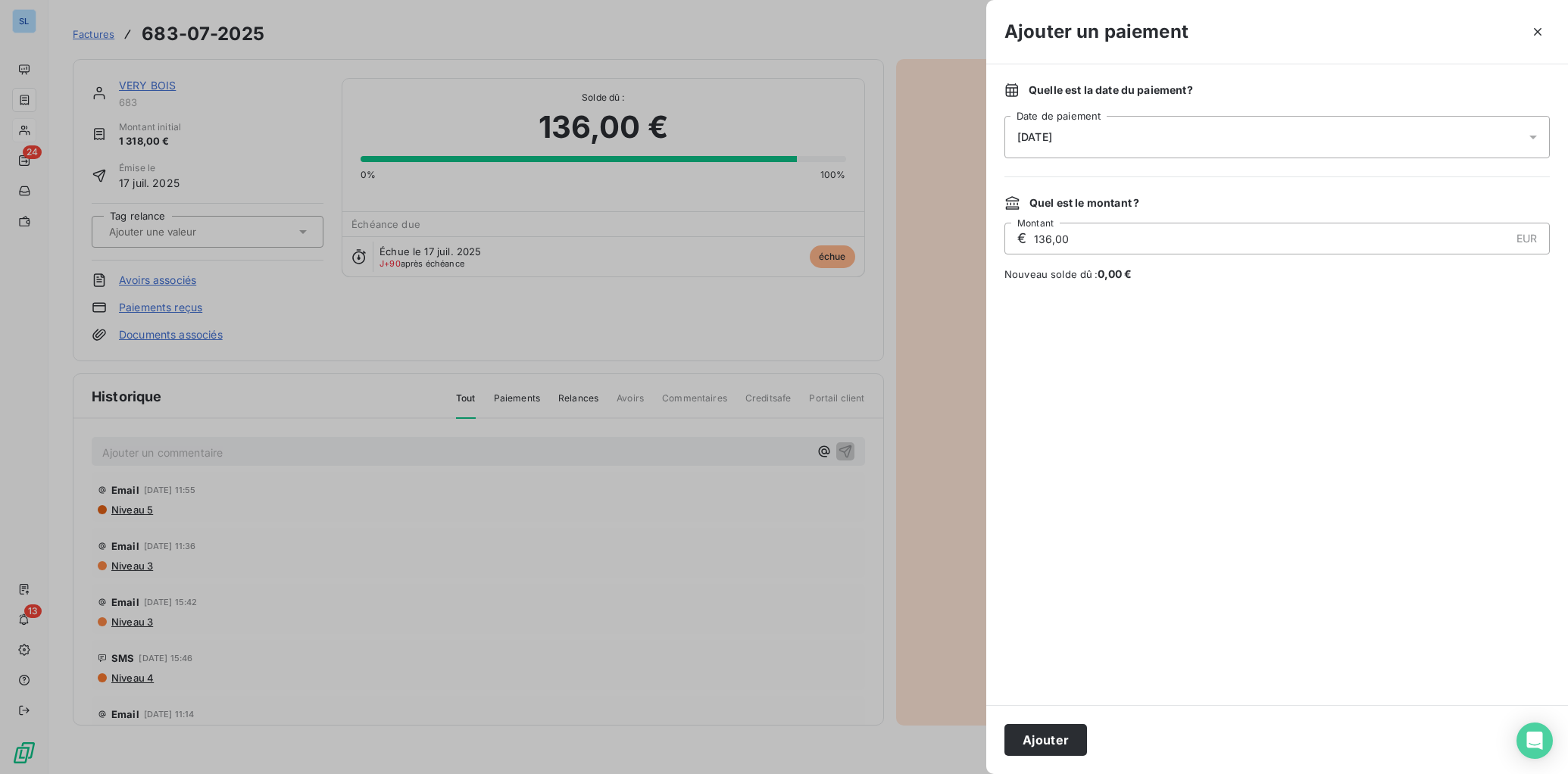
drag, startPoint x: 1050, startPoint y: 745, endPoint x: 1042, endPoint y: 743, distance: 8.2
click at [1050, 745] on button "Ajouter" at bounding box center [1046, 740] width 83 height 32
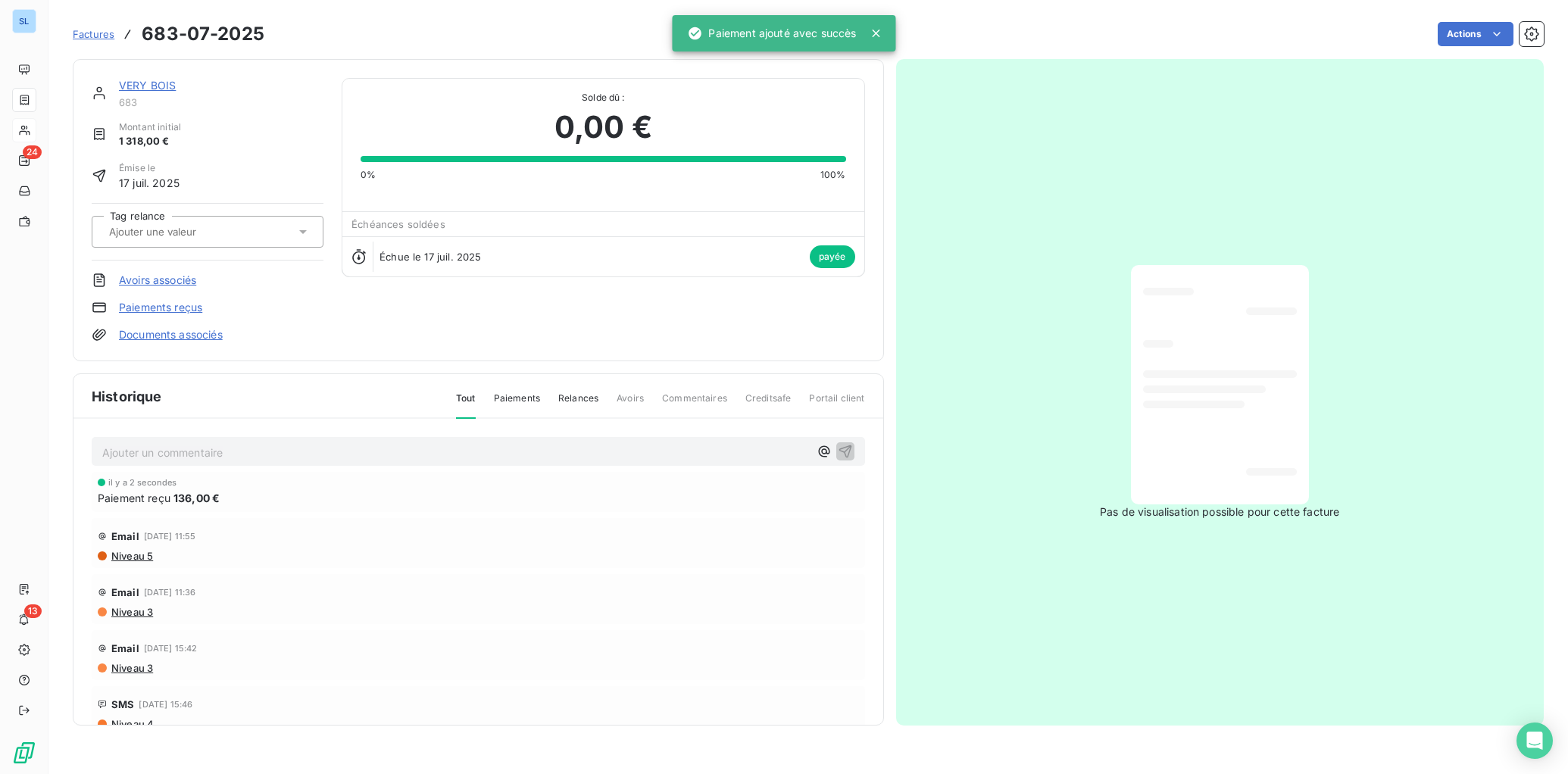
click at [153, 87] on link "VERY BOIS" at bounding box center [148, 85] width 57 height 13
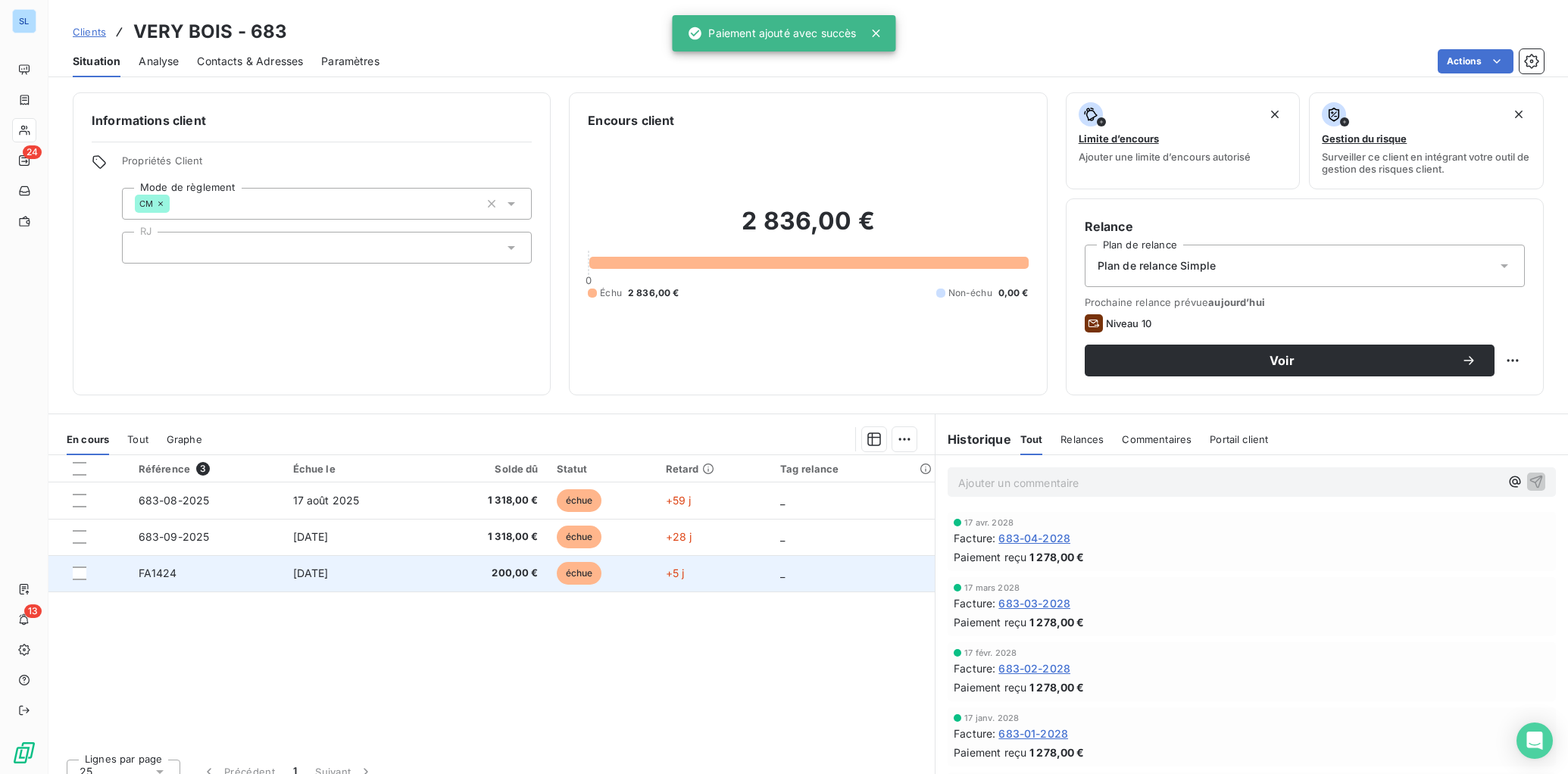
click at [162, 580] on span "FA1424" at bounding box center [158, 573] width 38 height 13
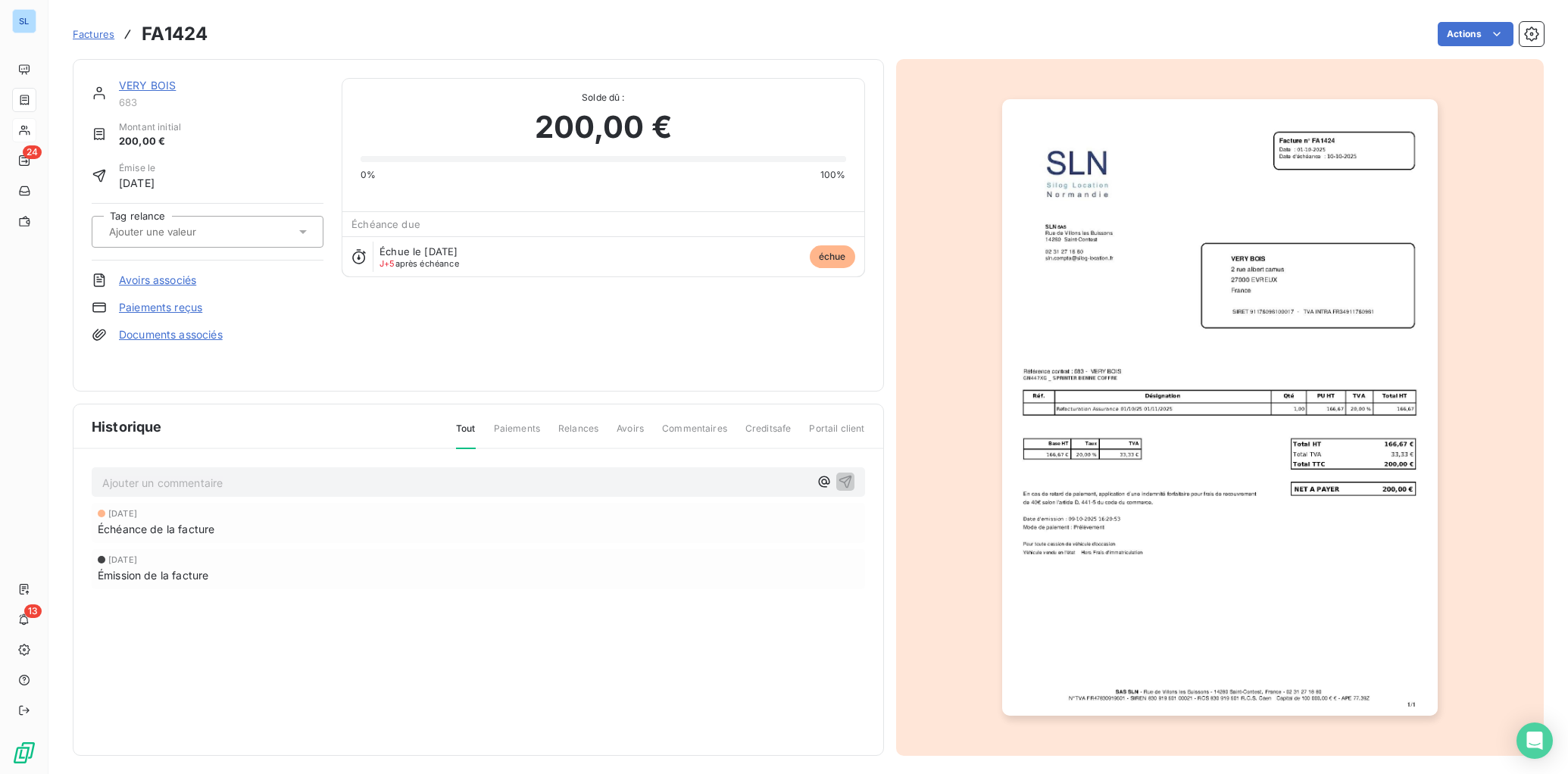
click at [147, 310] on link "Paiements reçus" at bounding box center [161, 307] width 84 height 15
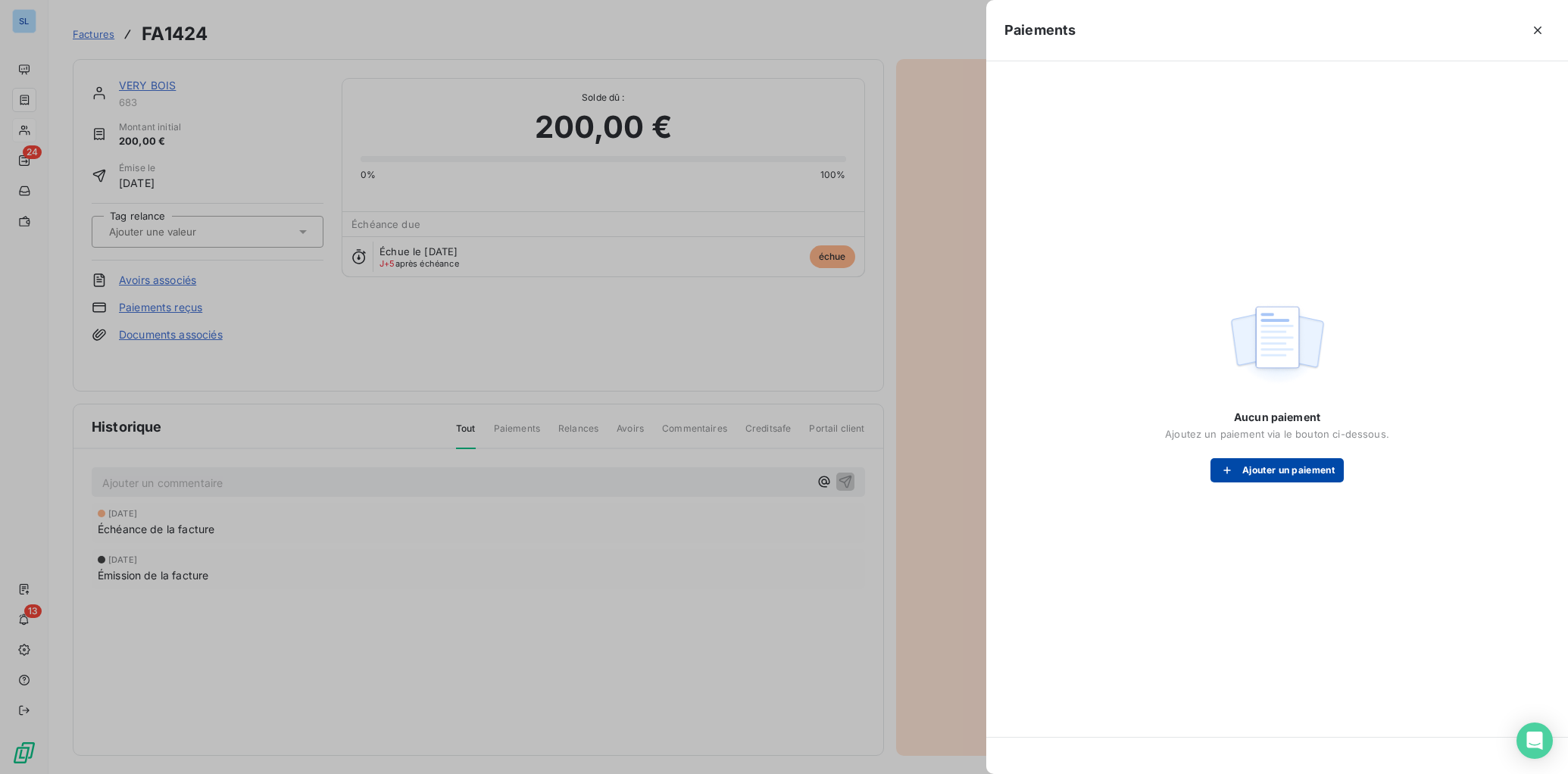
click at [1275, 477] on button "Ajouter un paiement" at bounding box center [1276, 470] width 133 height 25
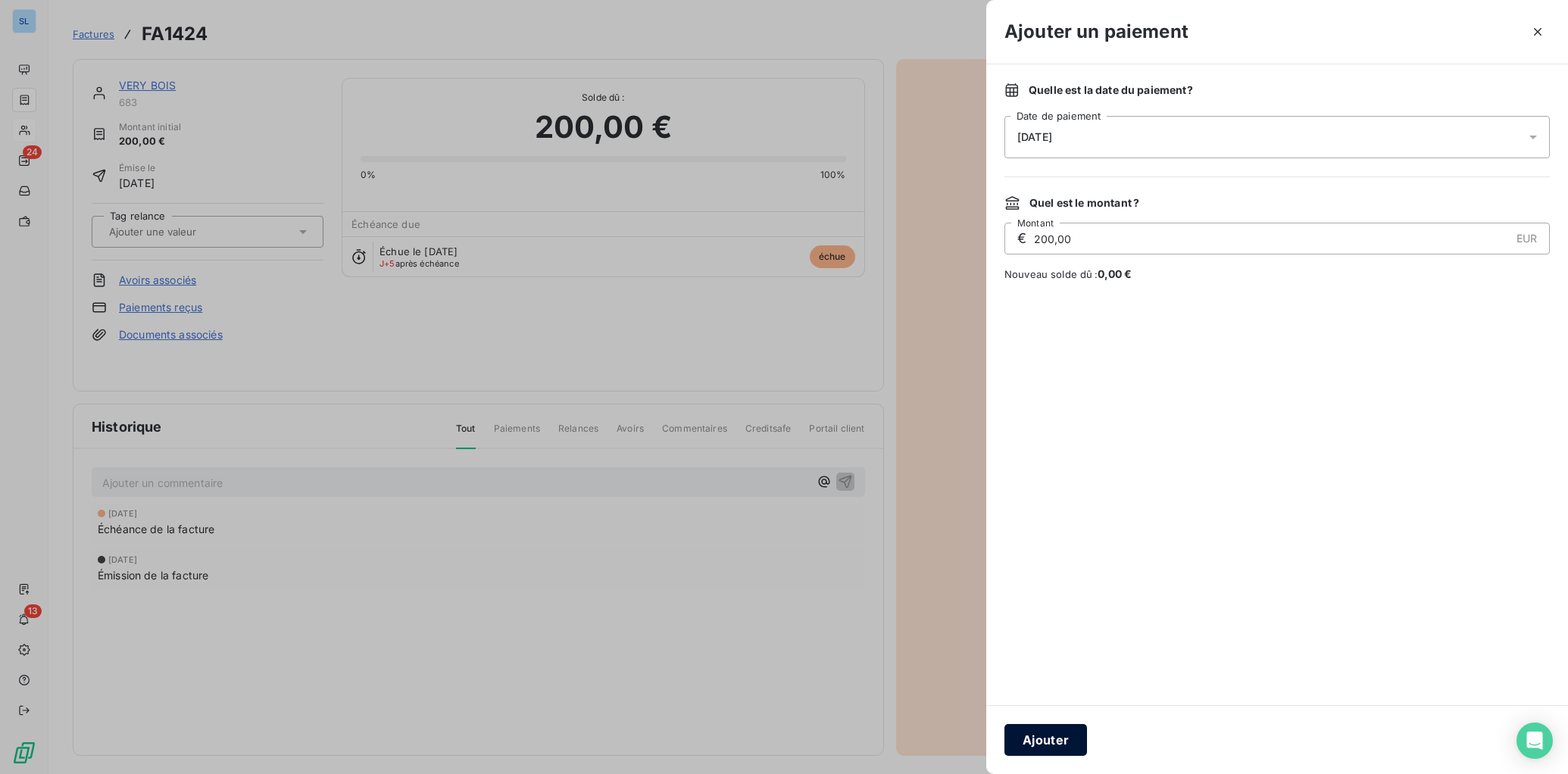
drag, startPoint x: 1035, startPoint y: 742, endPoint x: 1020, endPoint y: 737, distance: 15.8
click at [1035, 742] on button "Ajouter" at bounding box center [1046, 740] width 83 height 32
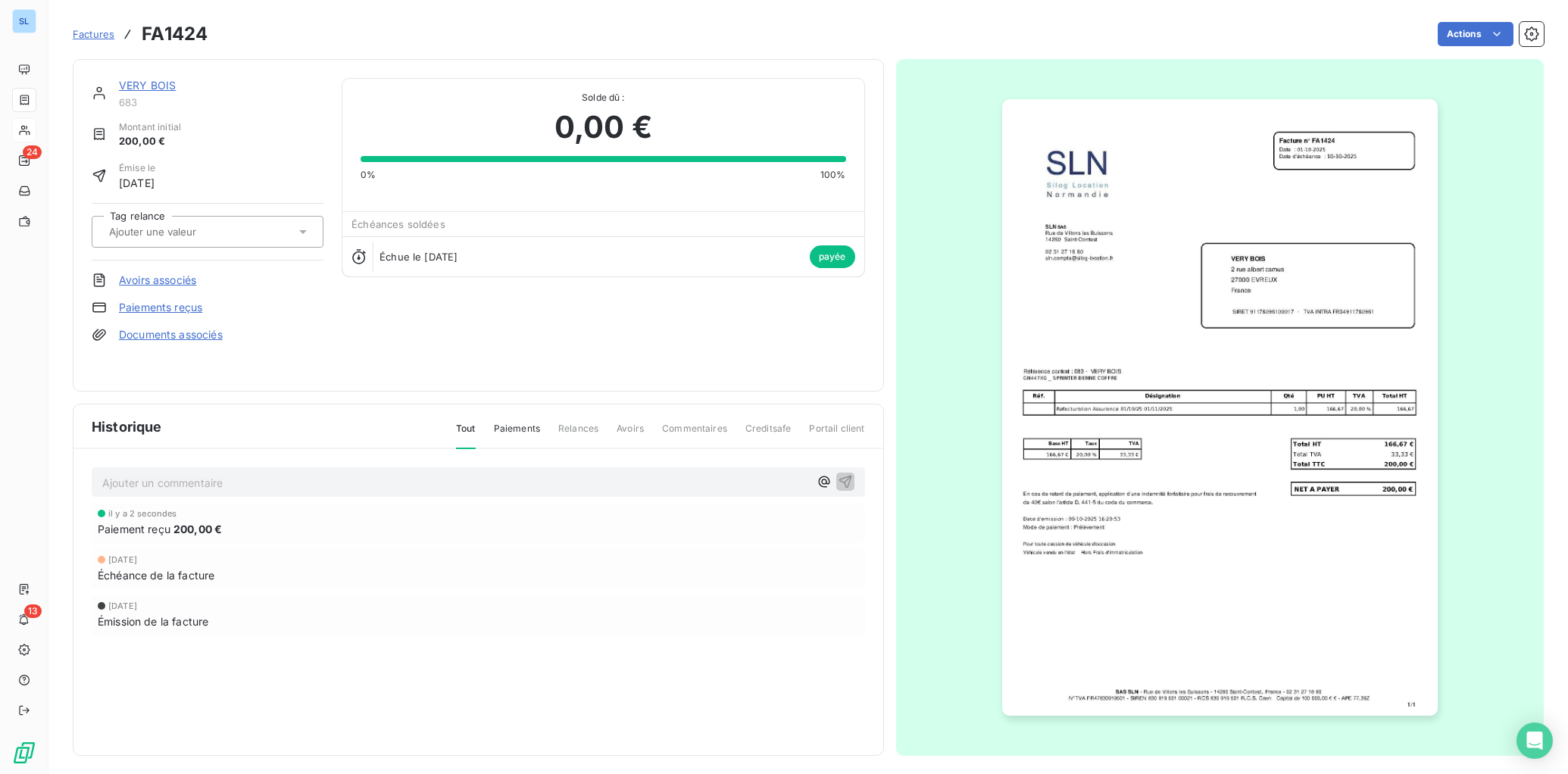
click at [144, 87] on link "VERY BOIS" at bounding box center [148, 85] width 57 height 13
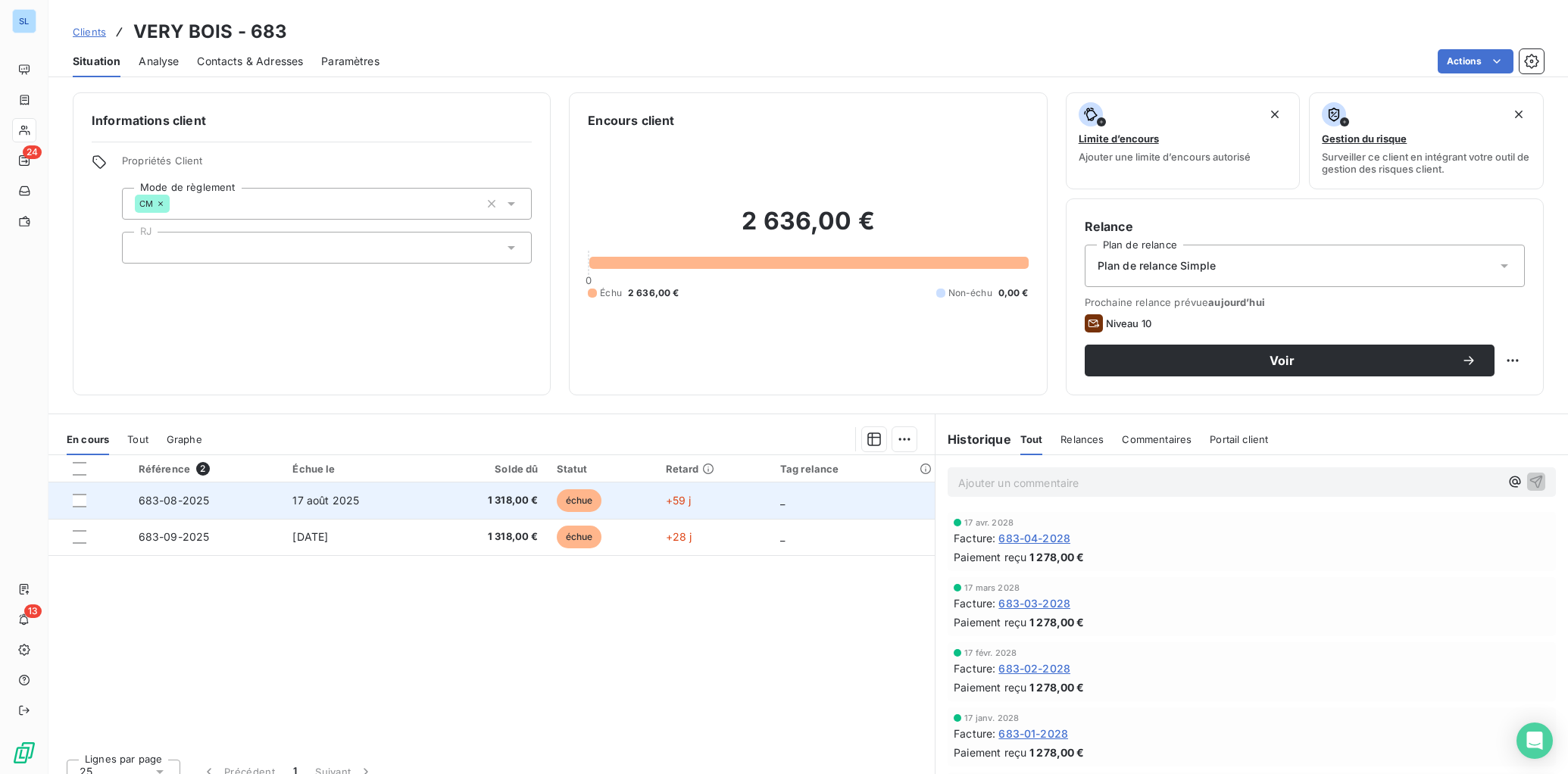
click at [267, 502] on td "683-08-2025" at bounding box center [206, 501] width 155 height 36
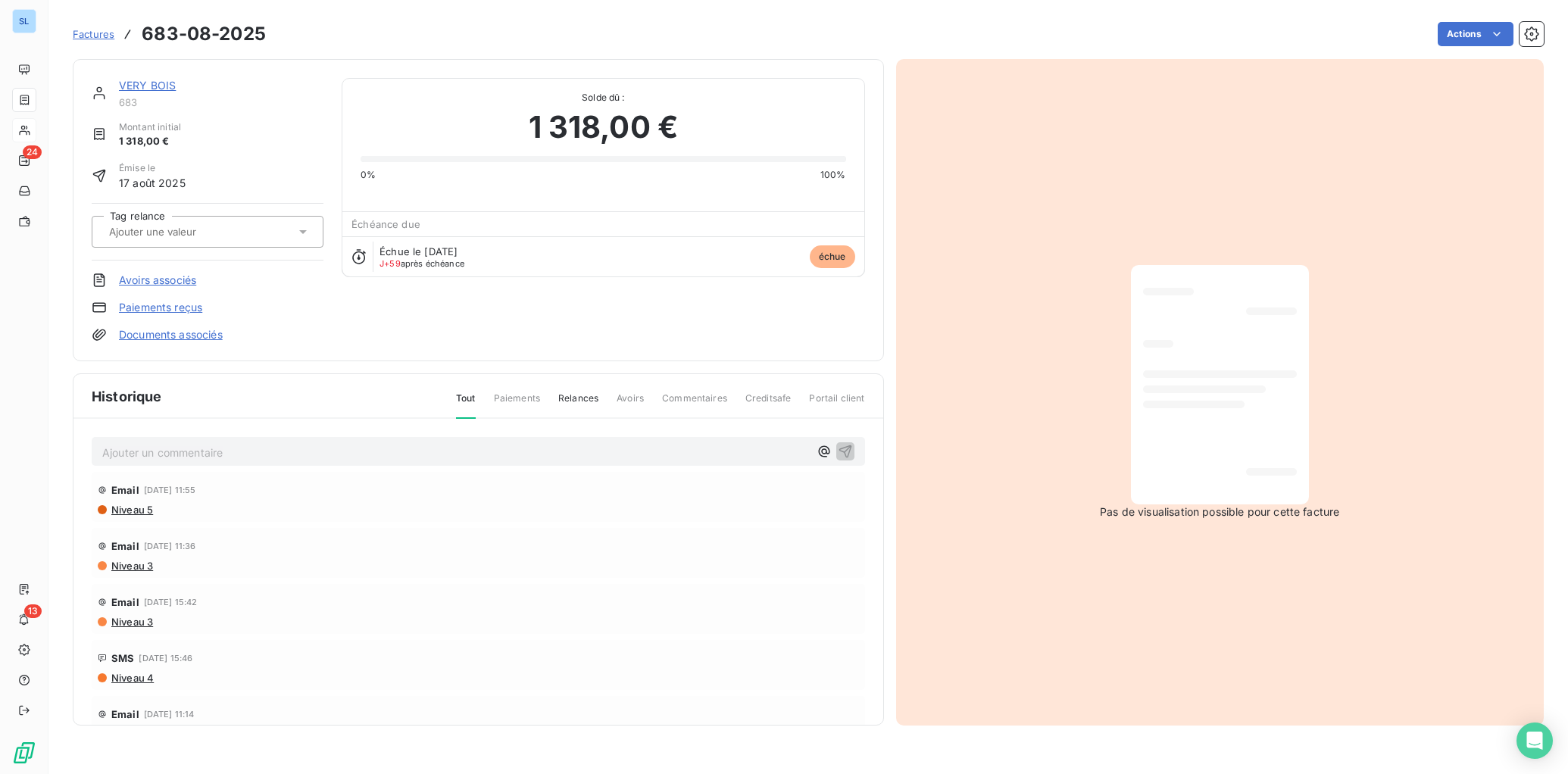
click at [186, 306] on link "Paiements reçus" at bounding box center [161, 307] width 84 height 15
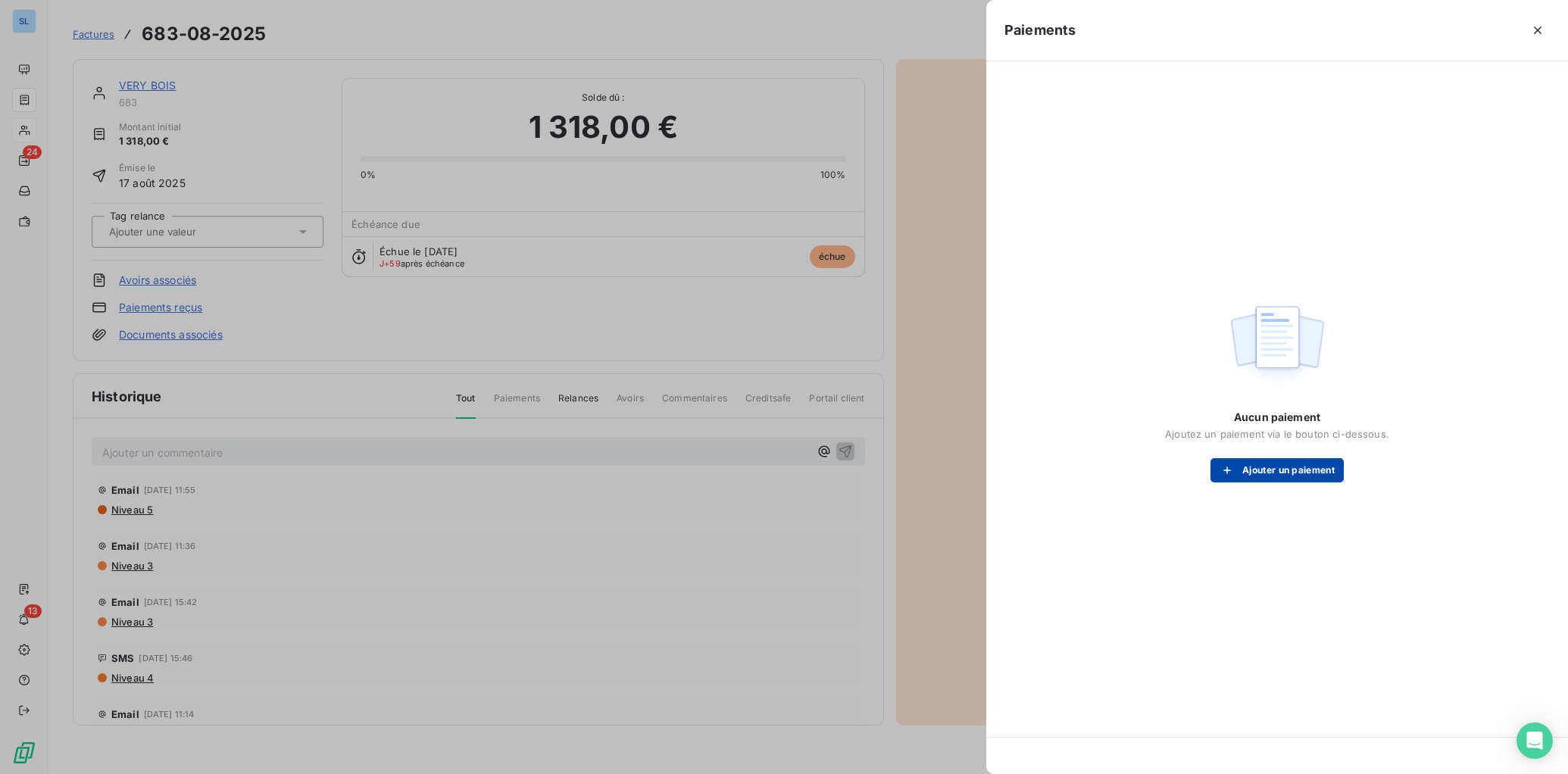
click at [1303, 468] on button "Ajouter un paiement" at bounding box center [1276, 470] width 133 height 25
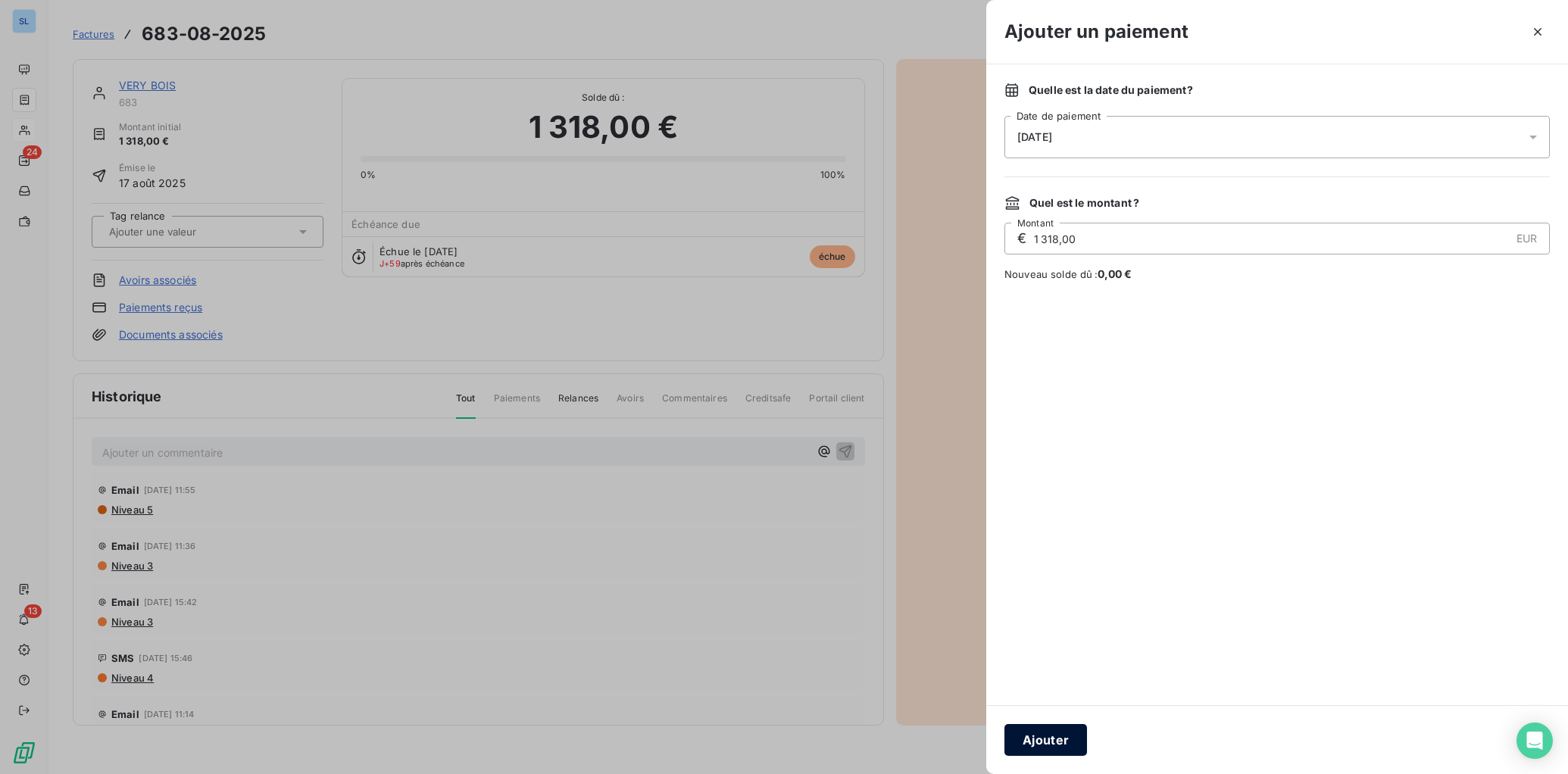
click at [1036, 742] on button "Ajouter" at bounding box center [1046, 740] width 83 height 32
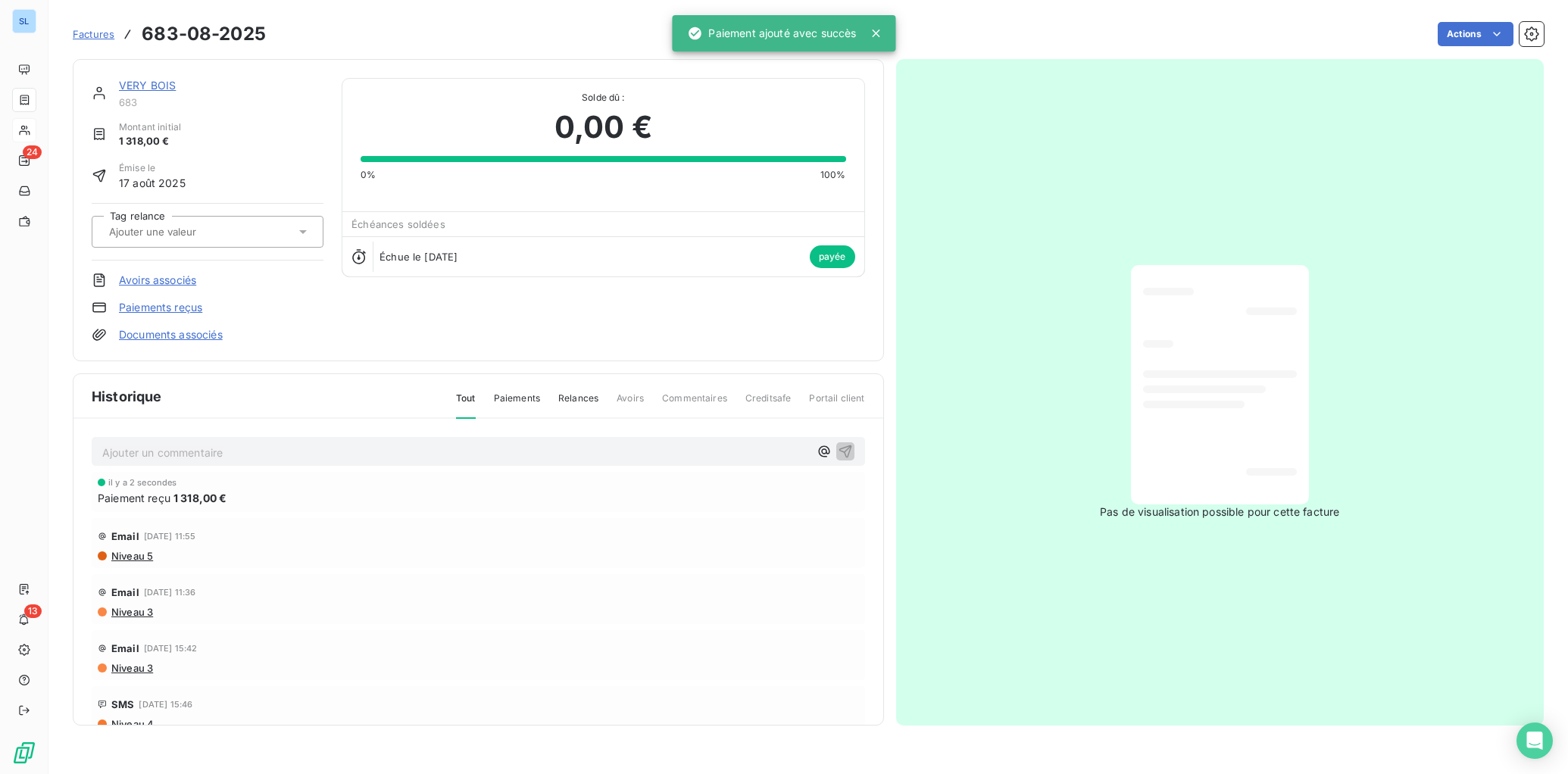
click at [146, 85] on link "VERY BOIS" at bounding box center [148, 85] width 57 height 13
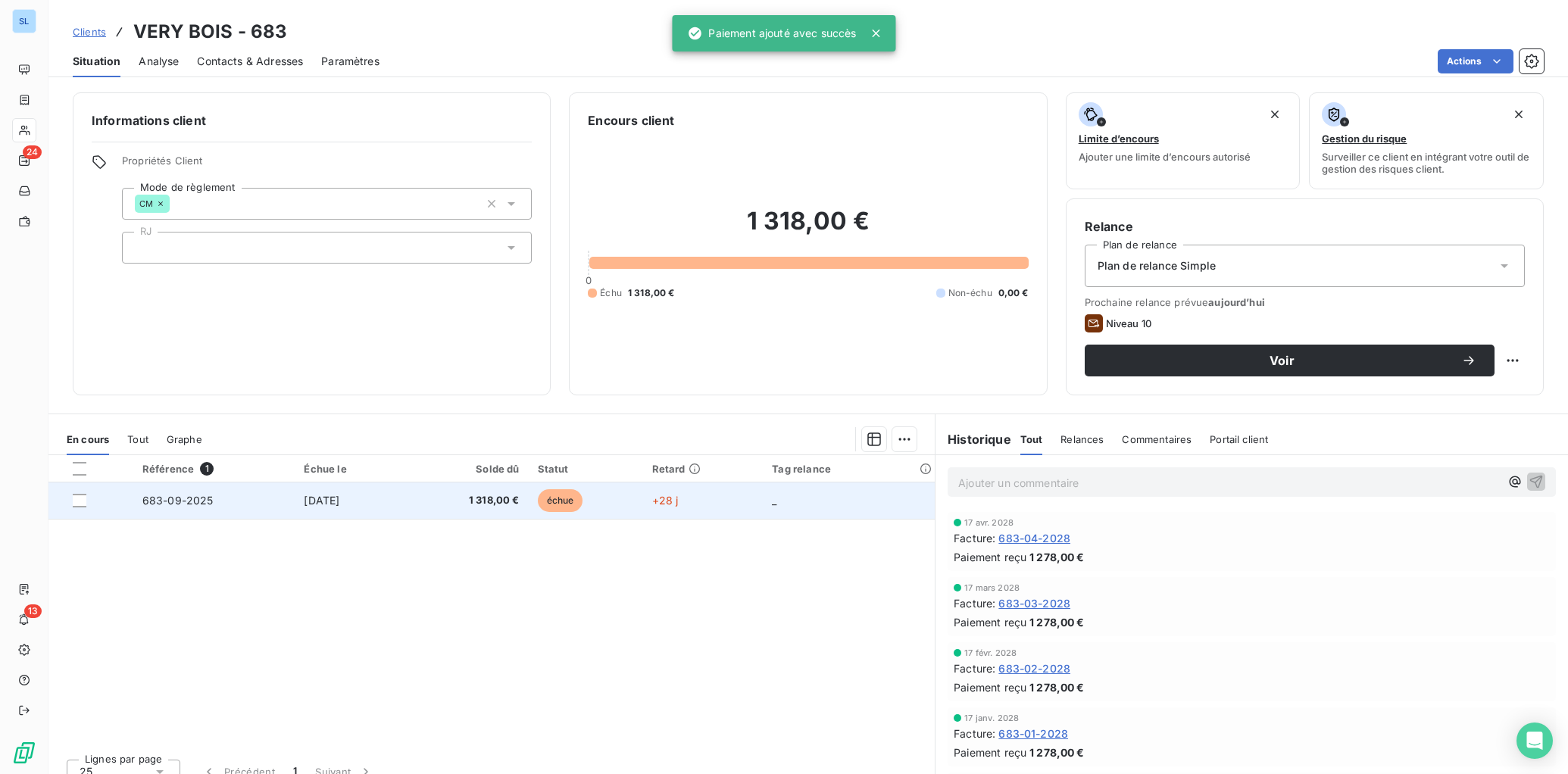
click at [185, 505] on span "683-09-2025" at bounding box center [177, 500] width 71 height 13
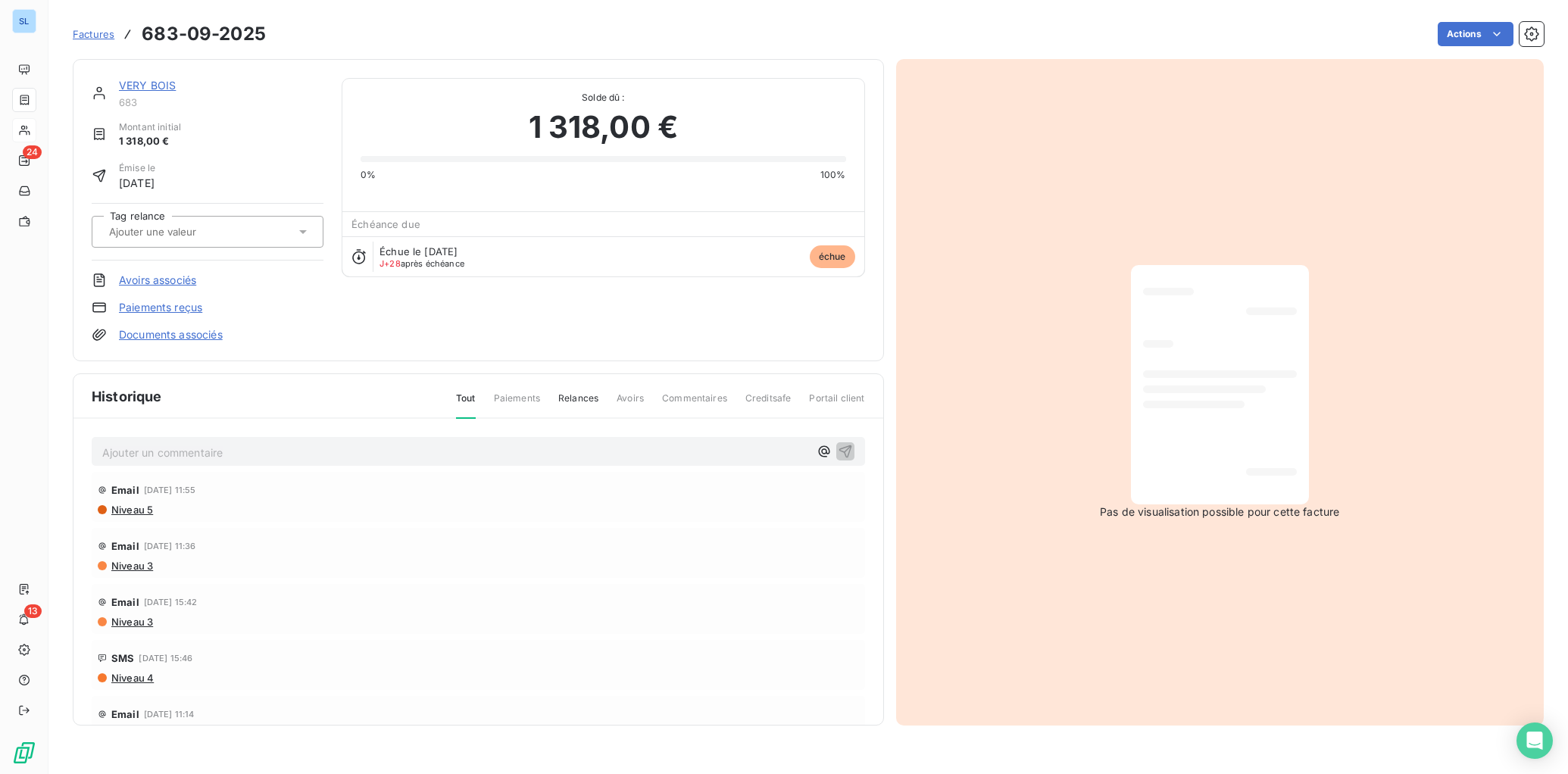
click at [146, 308] on link "Paiements reçus" at bounding box center [161, 307] width 84 height 15
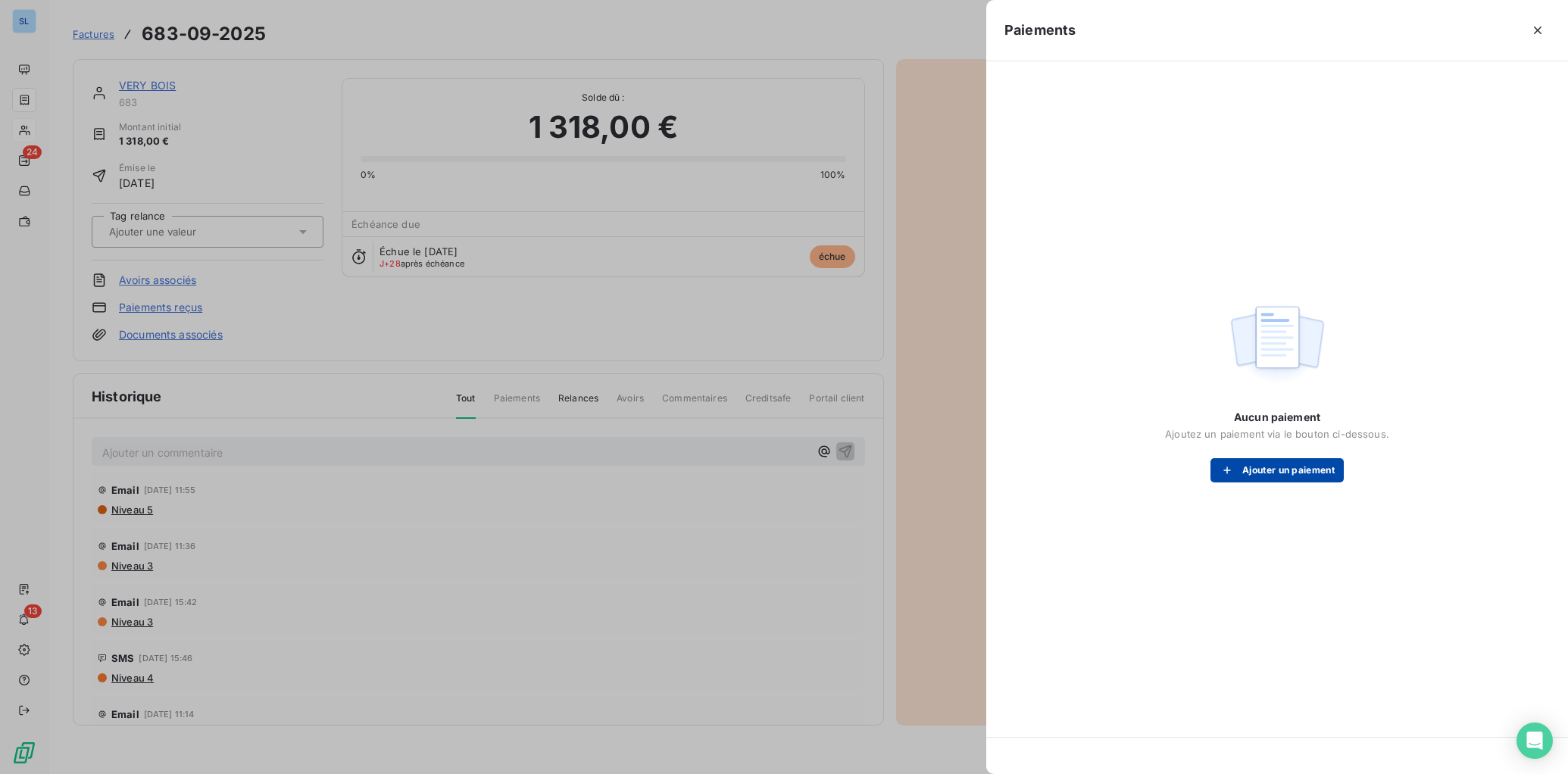
click at [1250, 471] on button "Ajouter un paiement" at bounding box center [1276, 470] width 133 height 25
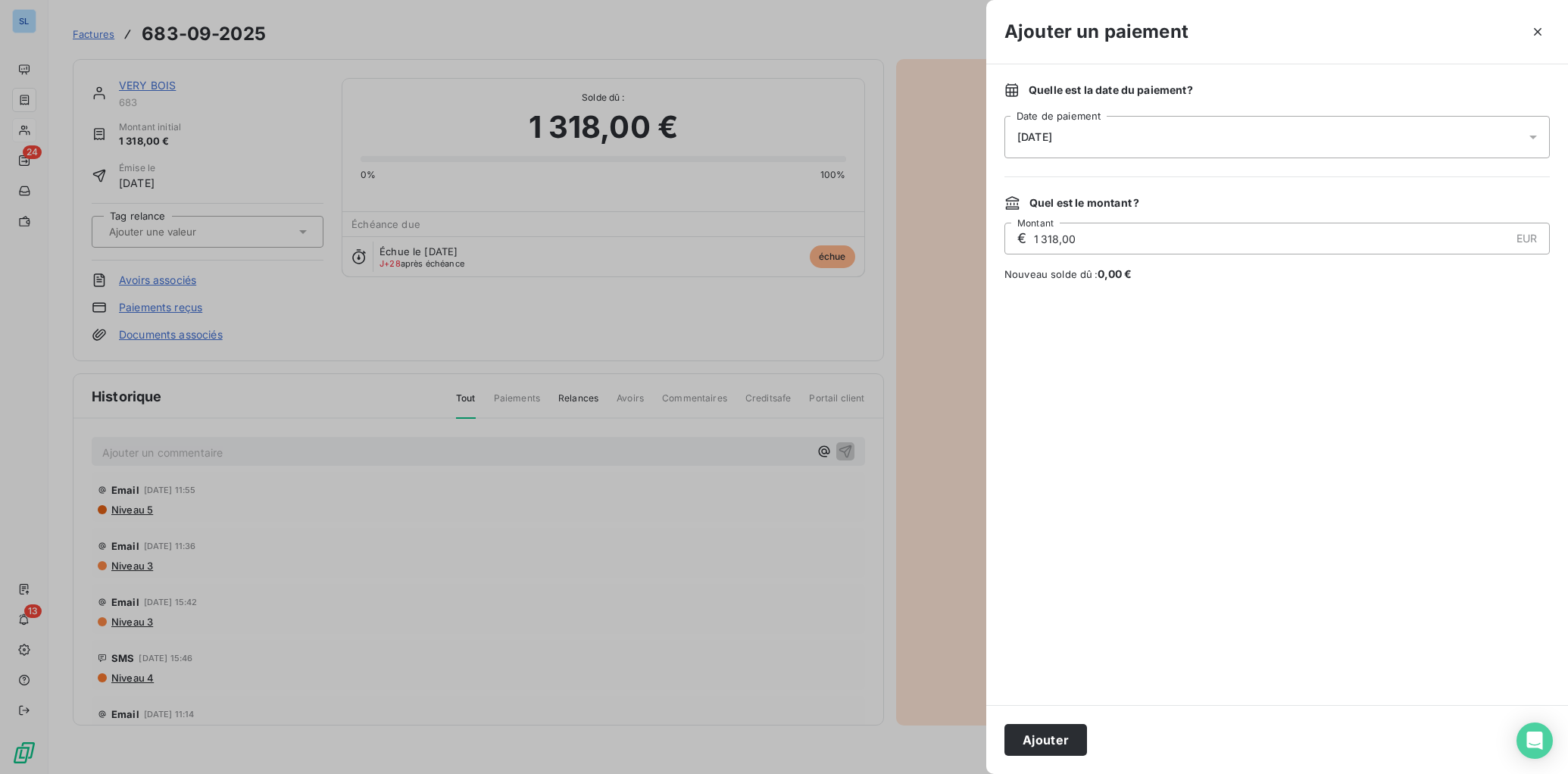
drag, startPoint x: 1102, startPoint y: 240, endPoint x: 864, endPoint y: 206, distance: 240.4
click at [882, 774] on div "Ajouter un paiement Quelle est la date du paiement ? [DATE] Date de paiement Qu…" at bounding box center [784, 774] width 1568 height 0
type input "746,00"
drag, startPoint x: 1301, startPoint y: 494, endPoint x: 1242, endPoint y: 647, distance: 164.0
click at [1301, 494] on div at bounding box center [1276, 493] width 545 height 387
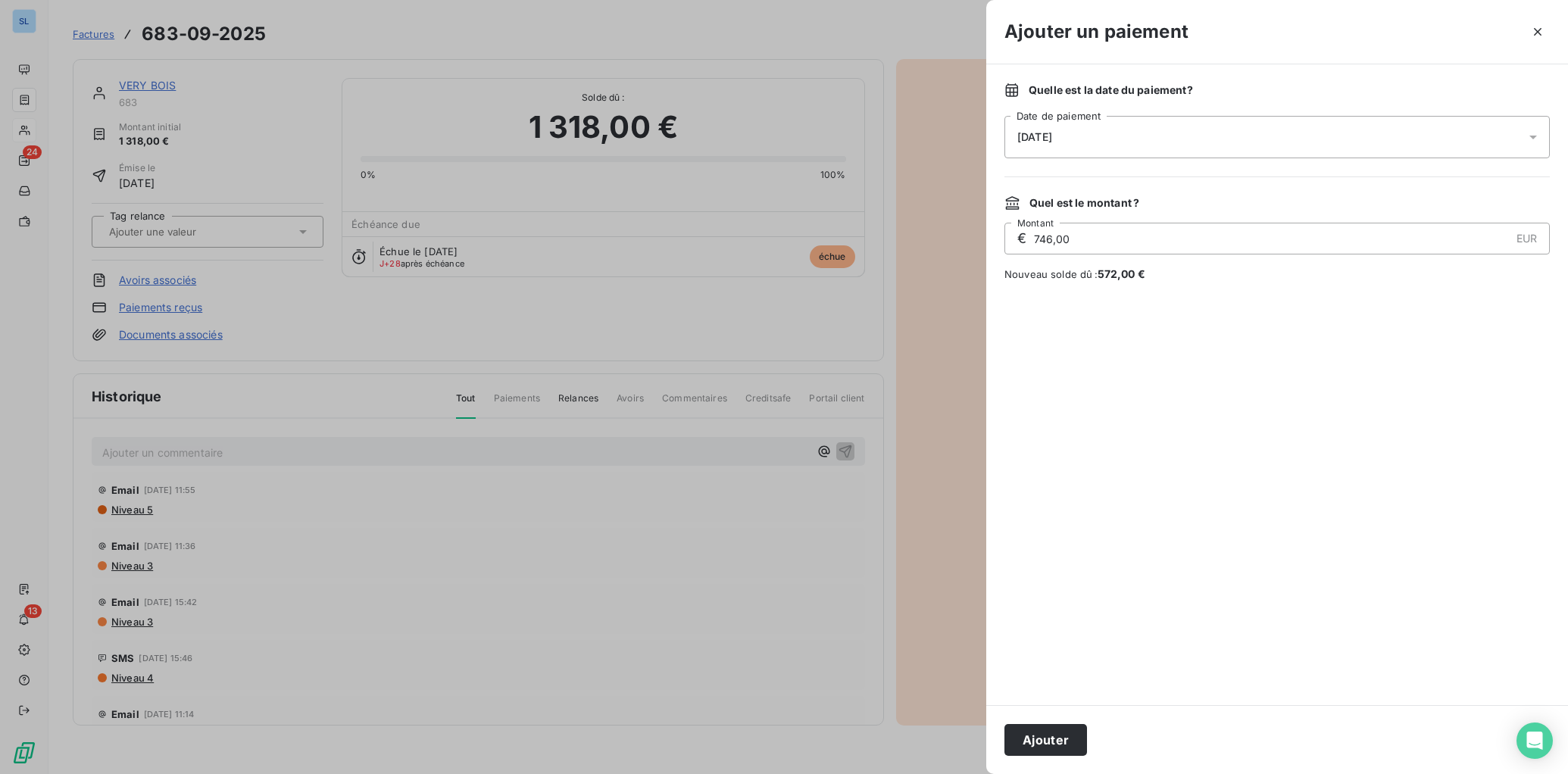
drag, startPoint x: 1071, startPoint y: 741, endPoint x: 1071, endPoint y: 725, distance: 16.0
click at [1071, 741] on button "Ajouter" at bounding box center [1046, 740] width 83 height 32
